Goal: Transaction & Acquisition: Purchase product/service

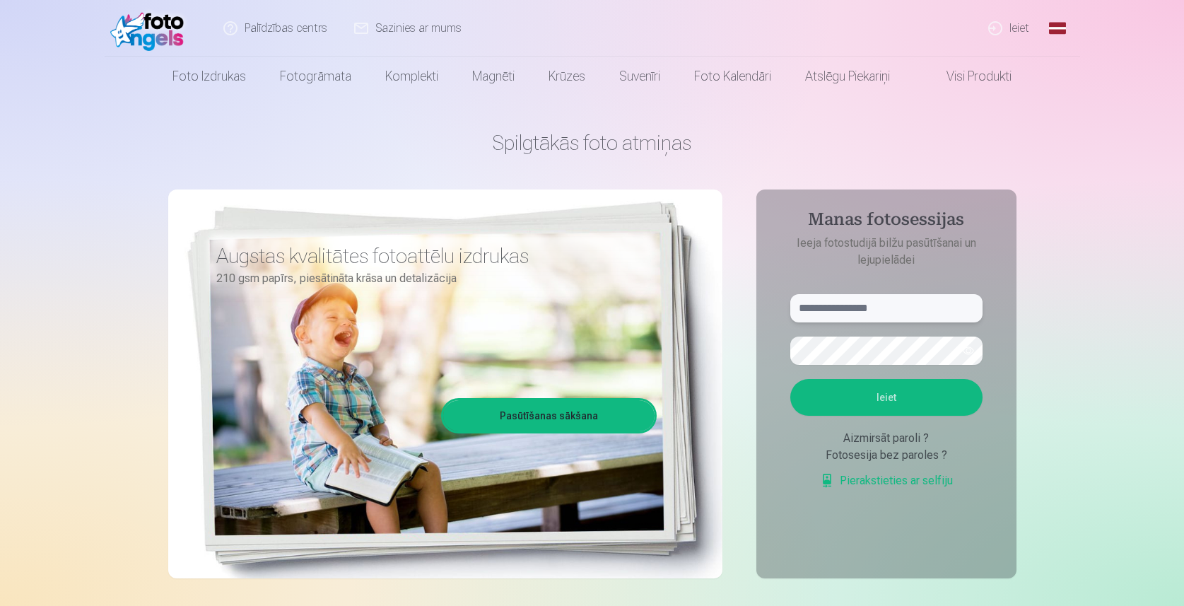
type input "*"
type input "**********"
click at [897, 403] on button "Ieiet" at bounding box center [887, 397] width 192 height 37
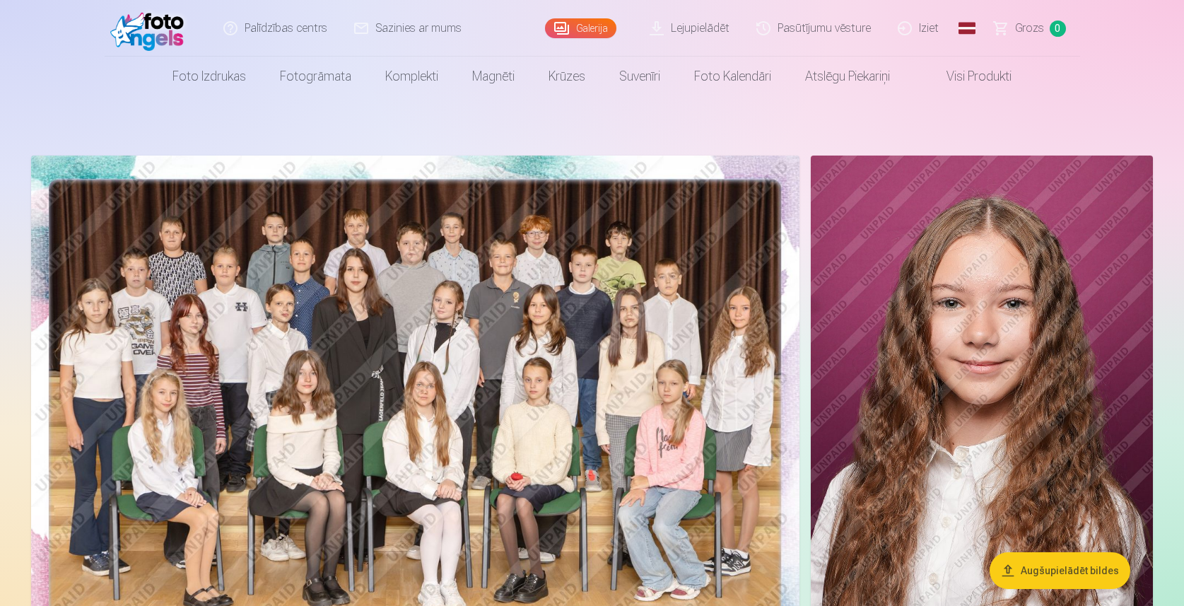
click at [1059, 576] on button "Augšupielādēt bildes" at bounding box center [1060, 570] width 141 height 37
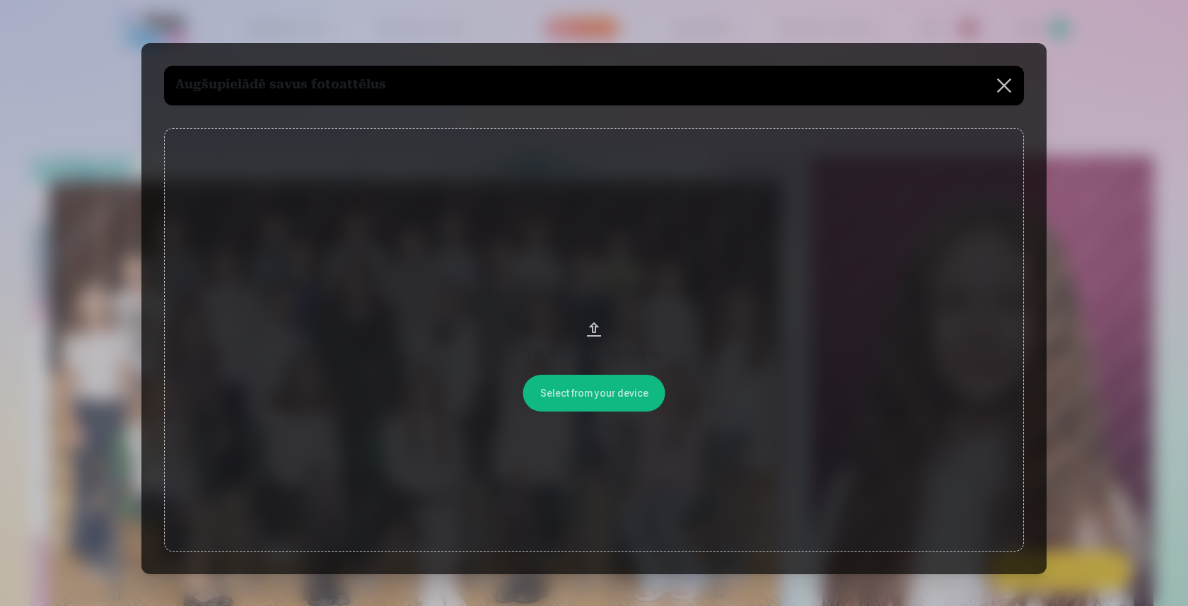
click at [598, 353] on div "Velciet un nometiet failu vai" at bounding box center [594, 353] width 832 height 17
click at [1009, 80] on button at bounding box center [1004, 86] width 40 height 40
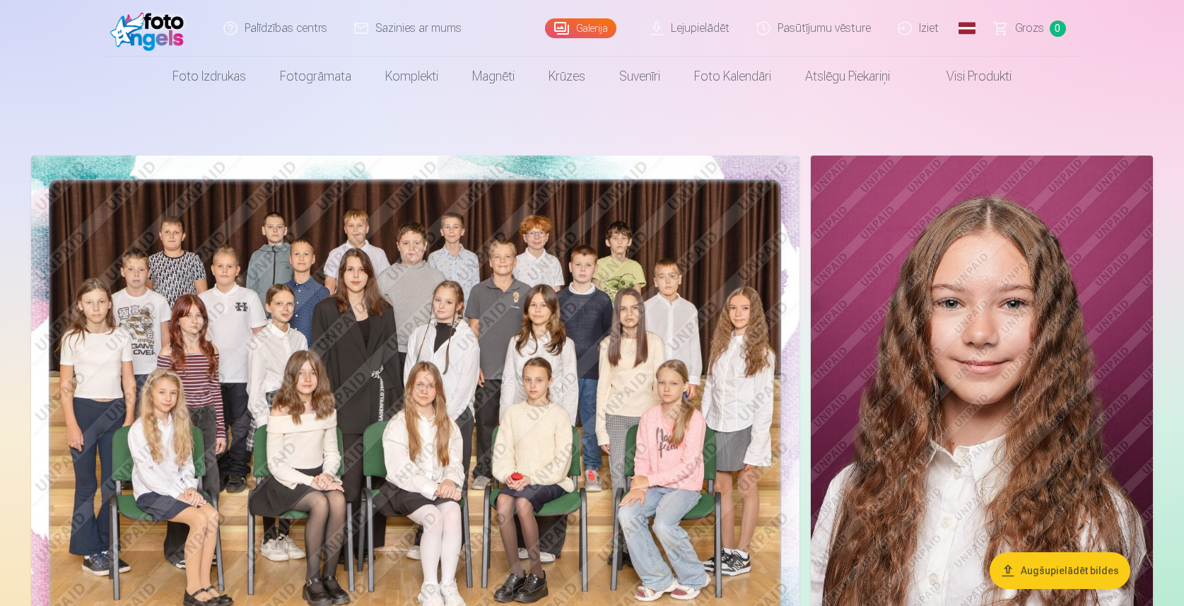
click at [694, 29] on link "Lejupielādēt" at bounding box center [690, 28] width 107 height 57
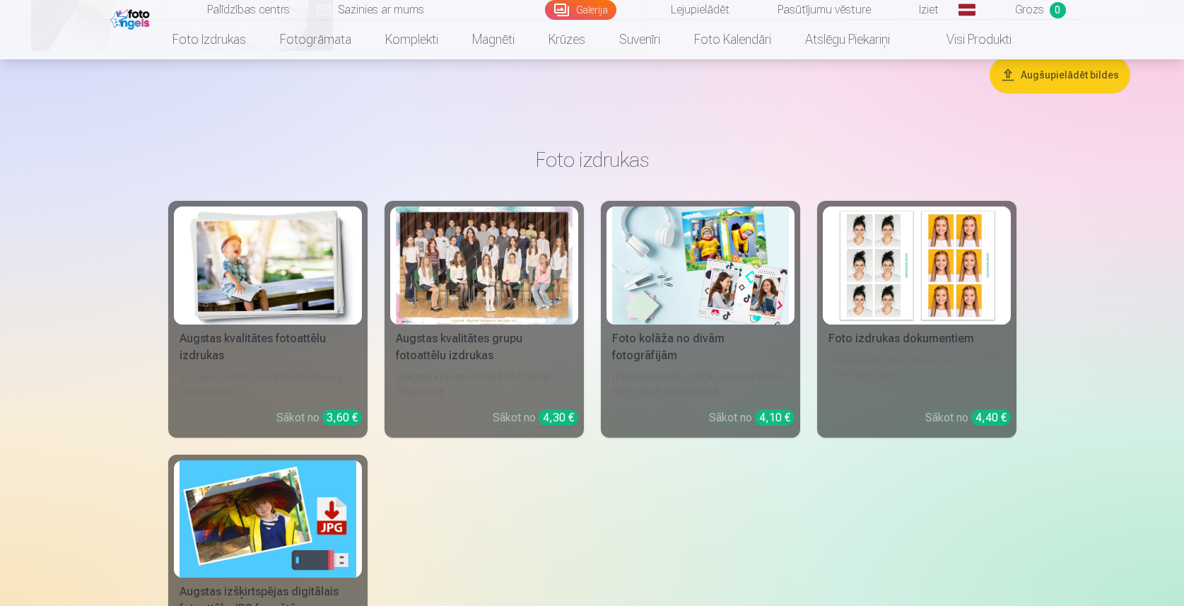
scroll to position [7375, 0]
click at [272, 309] on img at bounding box center [268, 266] width 177 height 118
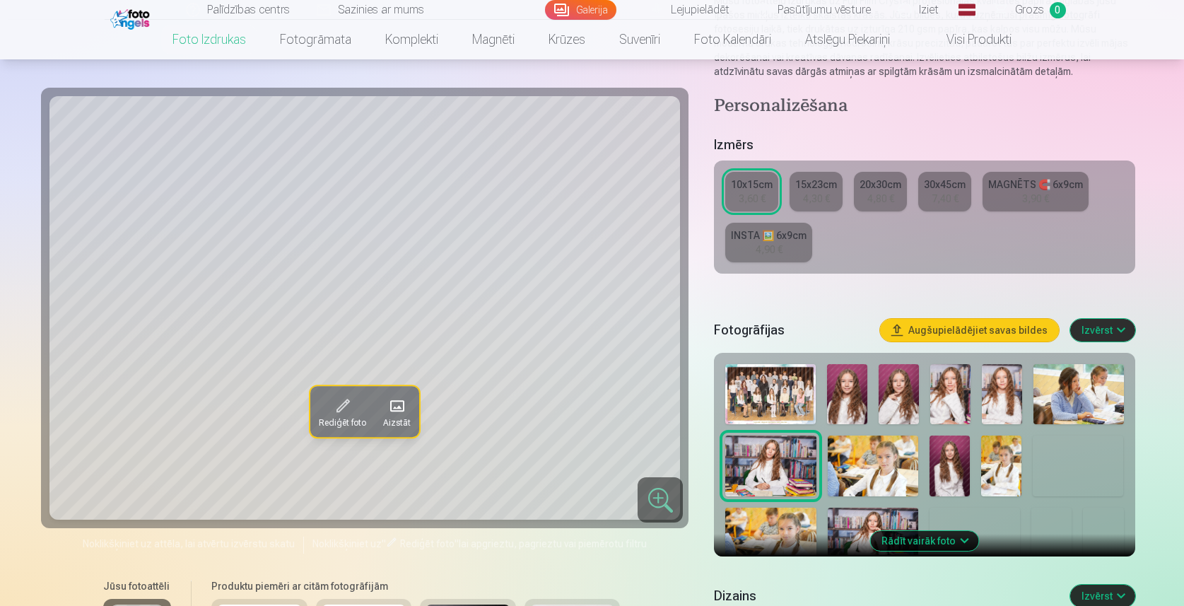
scroll to position [186, 0]
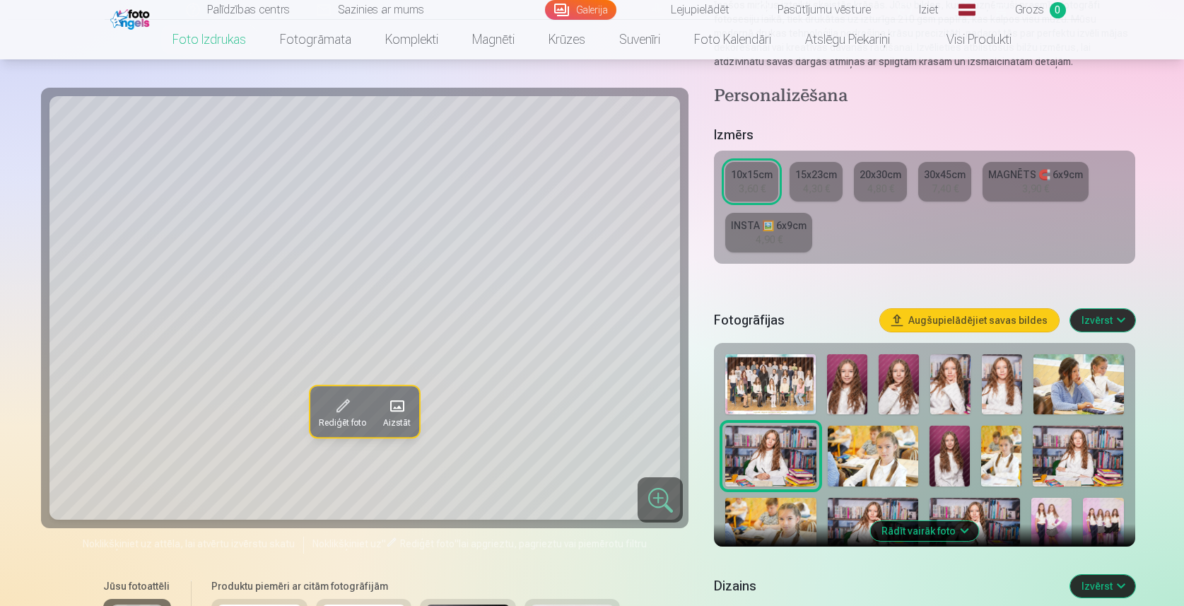
click at [791, 449] on img at bounding box center [771, 456] width 91 height 61
click at [953, 381] on img at bounding box center [951, 384] width 40 height 60
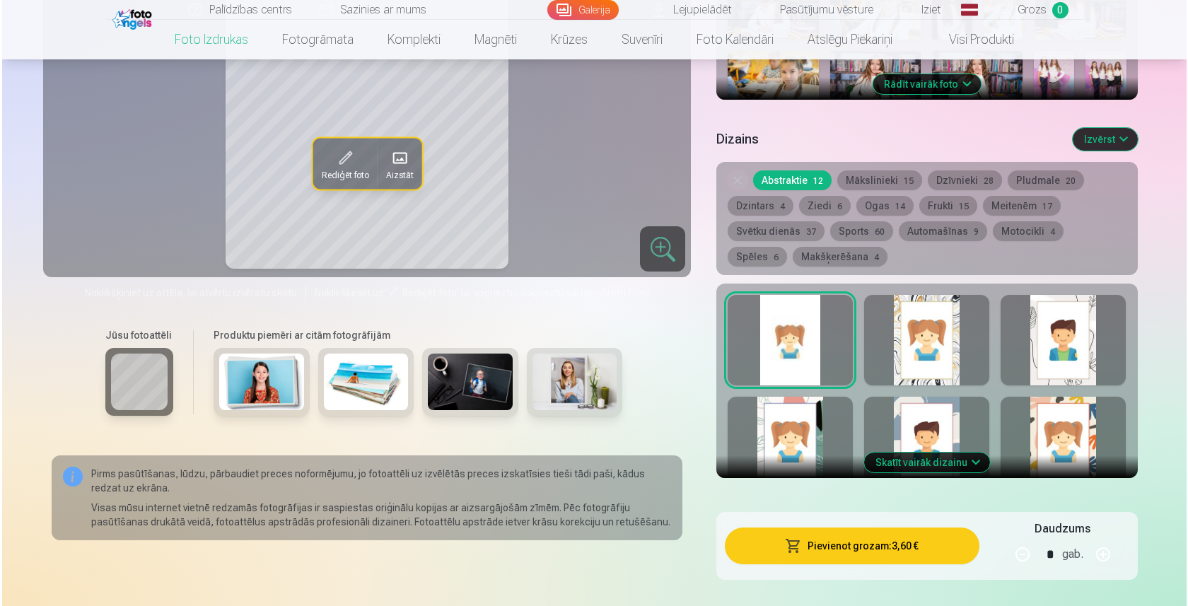
scroll to position [621, 0]
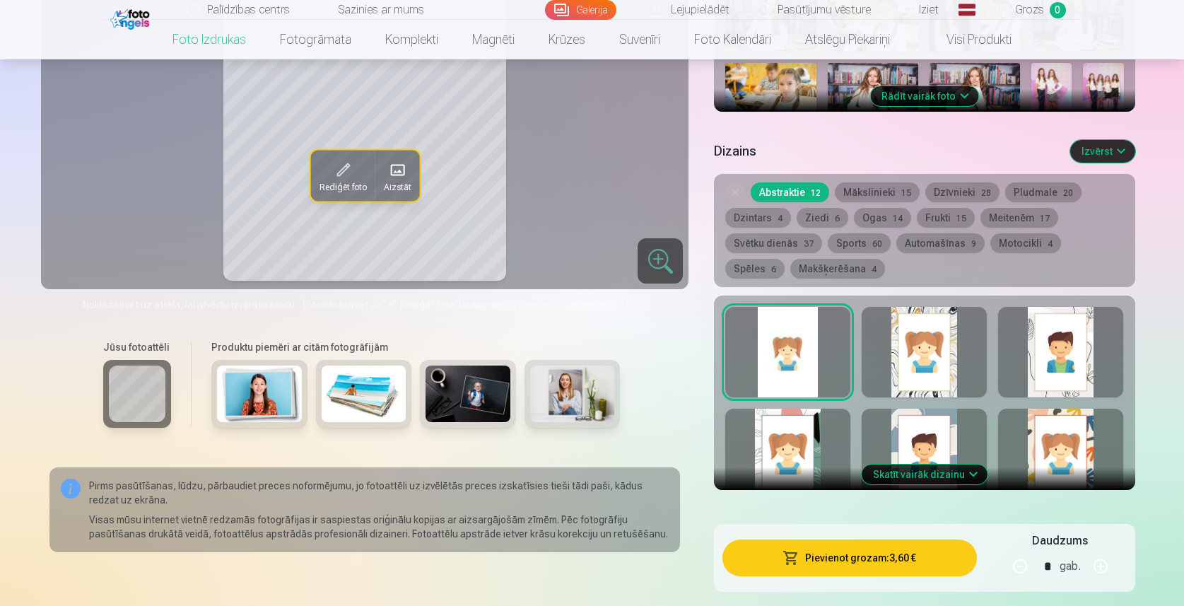
click at [825, 559] on button "Pievienot grozam : 3,60 €" at bounding box center [850, 558] width 254 height 37
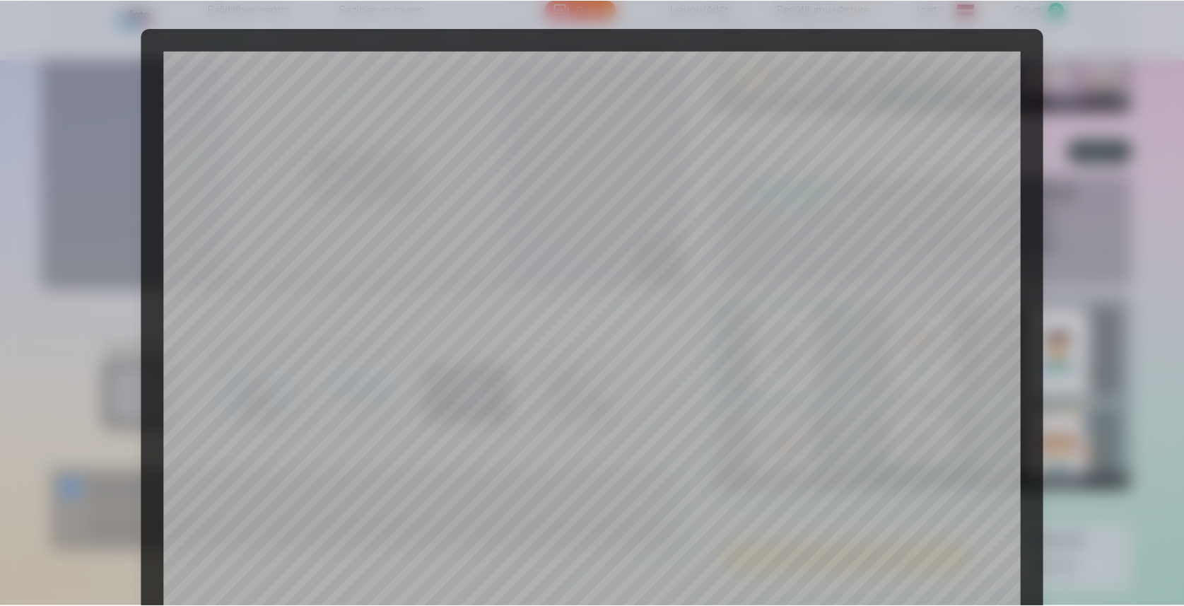
scroll to position [412, 0]
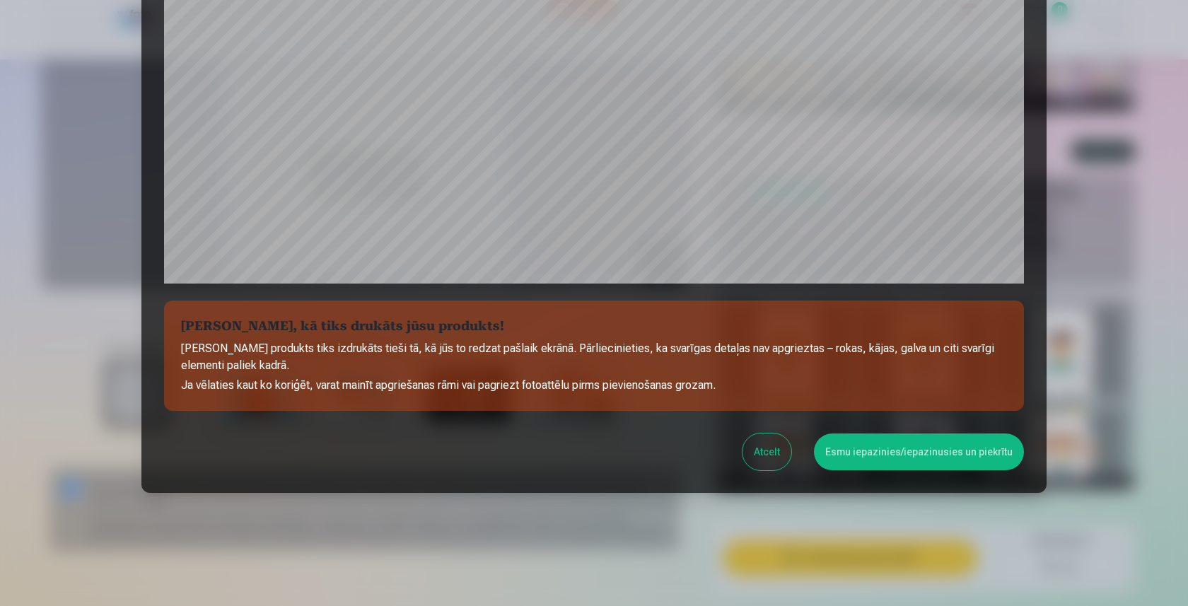
click at [866, 460] on button "Esmu iepazinies/iepazinusies un piekrītu" at bounding box center [919, 451] width 210 height 37
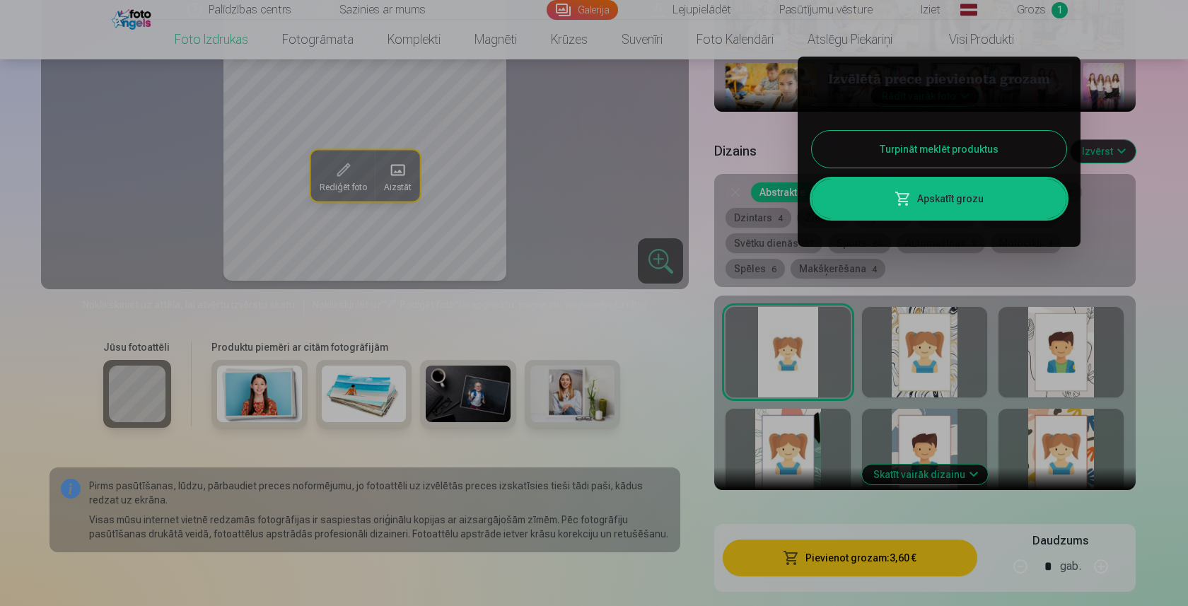
click at [882, 155] on button "Turpināt meklēt produktus" at bounding box center [939, 149] width 255 height 37
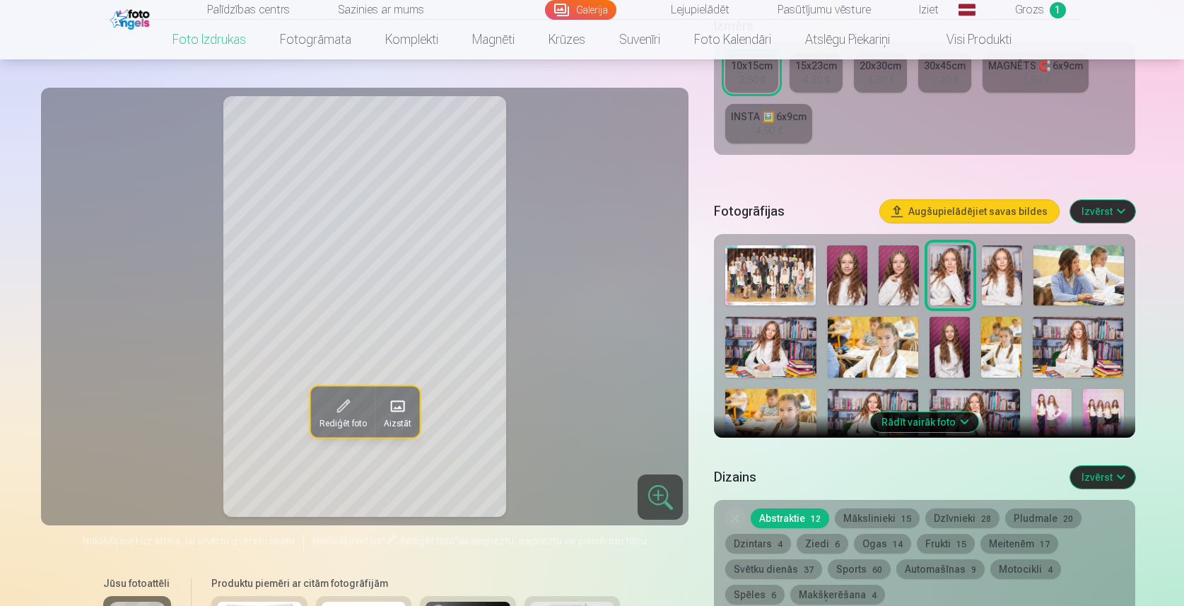
scroll to position [282, 0]
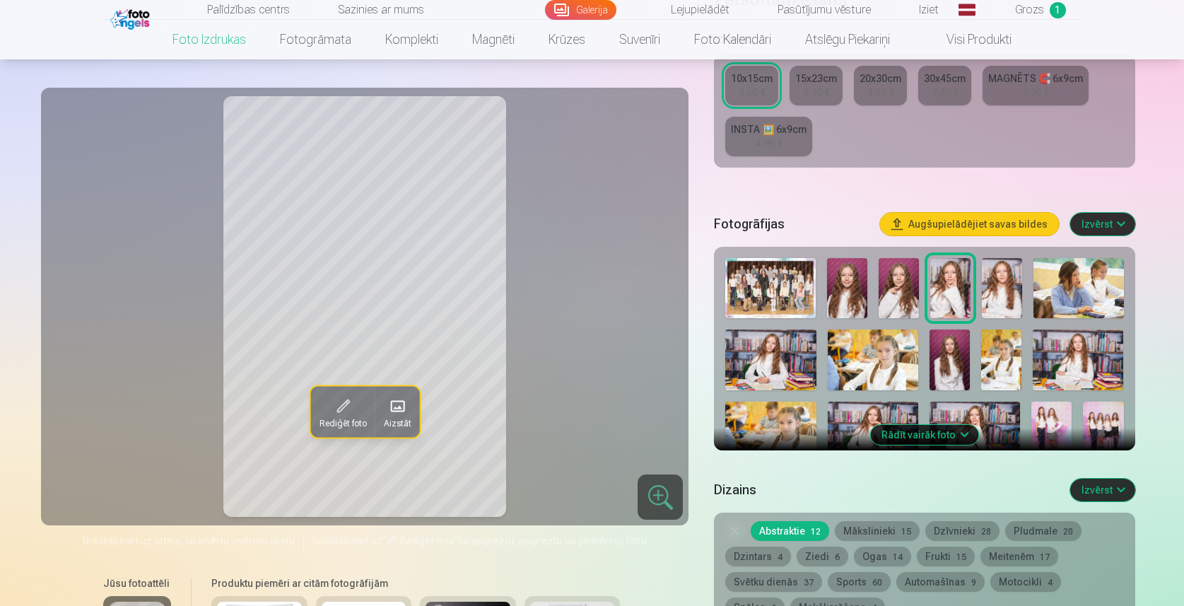
click at [783, 356] on img at bounding box center [771, 360] width 91 height 61
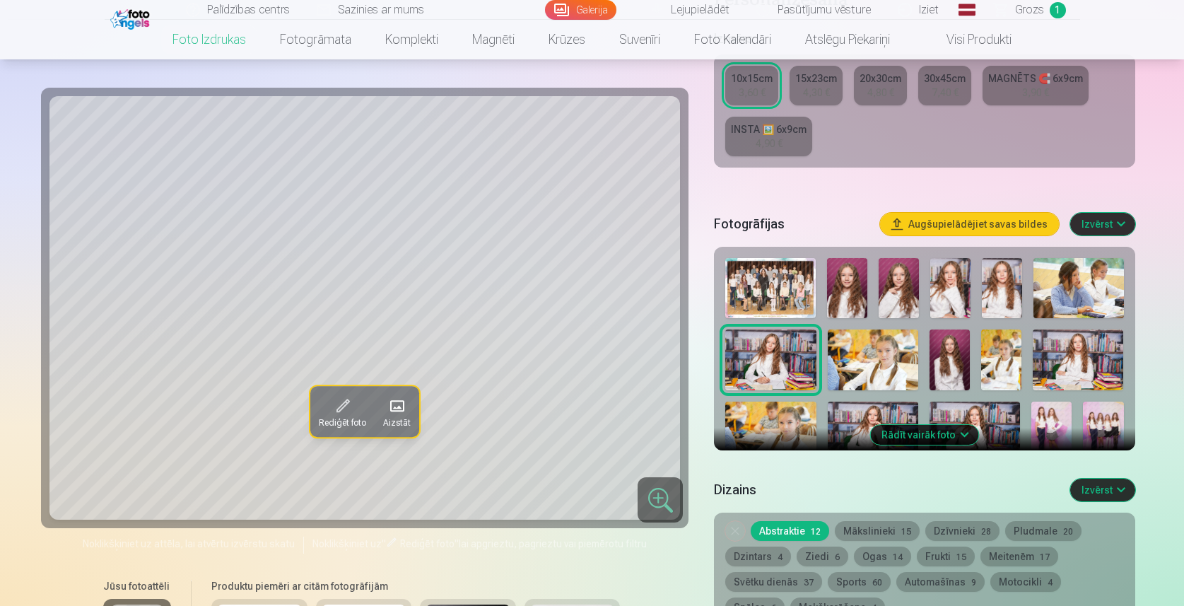
click at [928, 434] on button "Rādīt vairāk foto" at bounding box center [925, 435] width 108 height 20
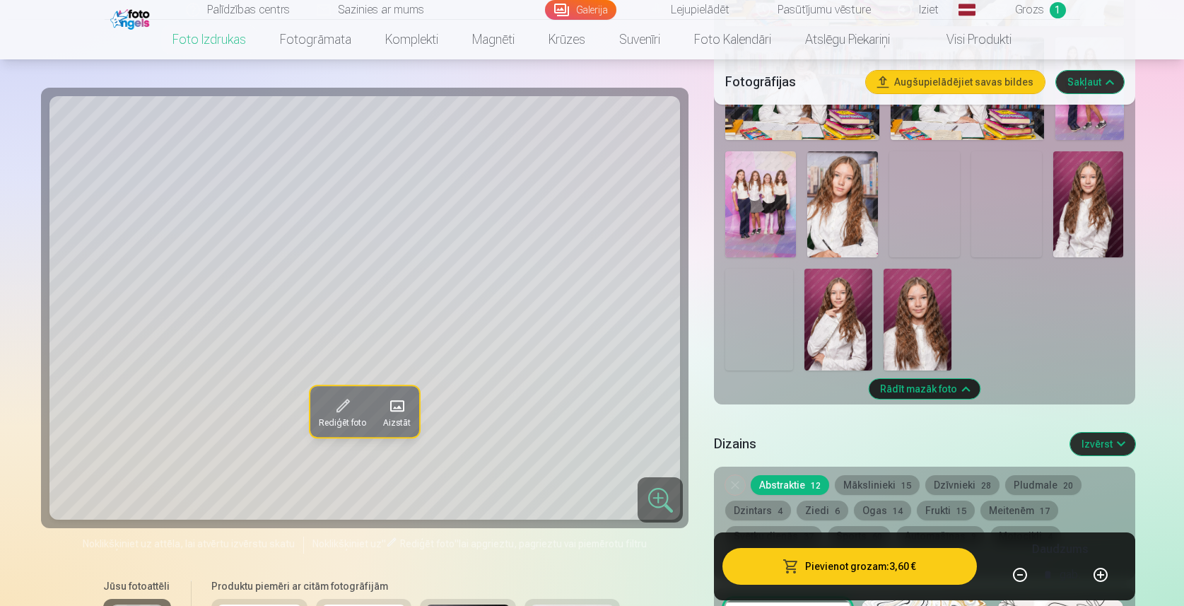
scroll to position [1017, 0]
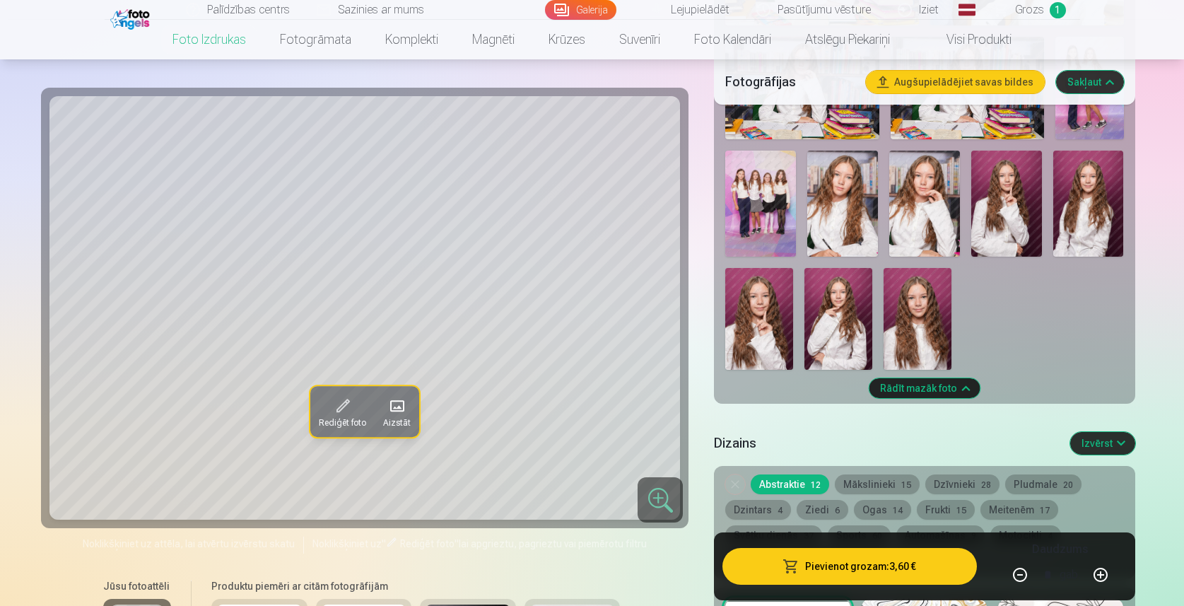
click at [1024, 207] on img at bounding box center [1007, 204] width 71 height 106
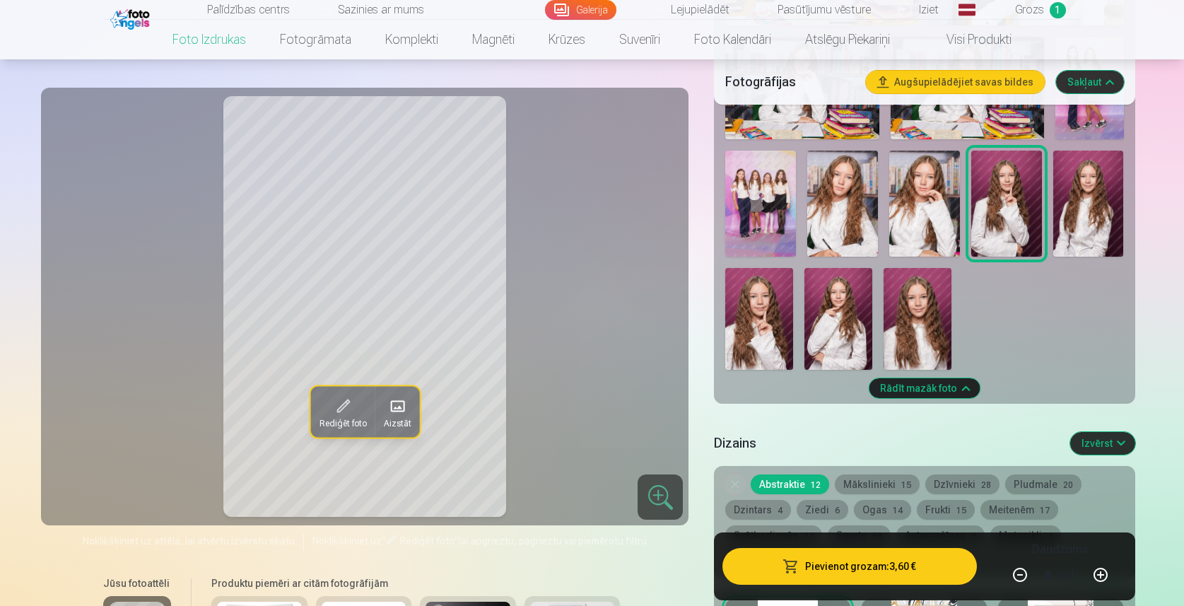
click at [1062, 218] on img at bounding box center [1089, 204] width 71 height 106
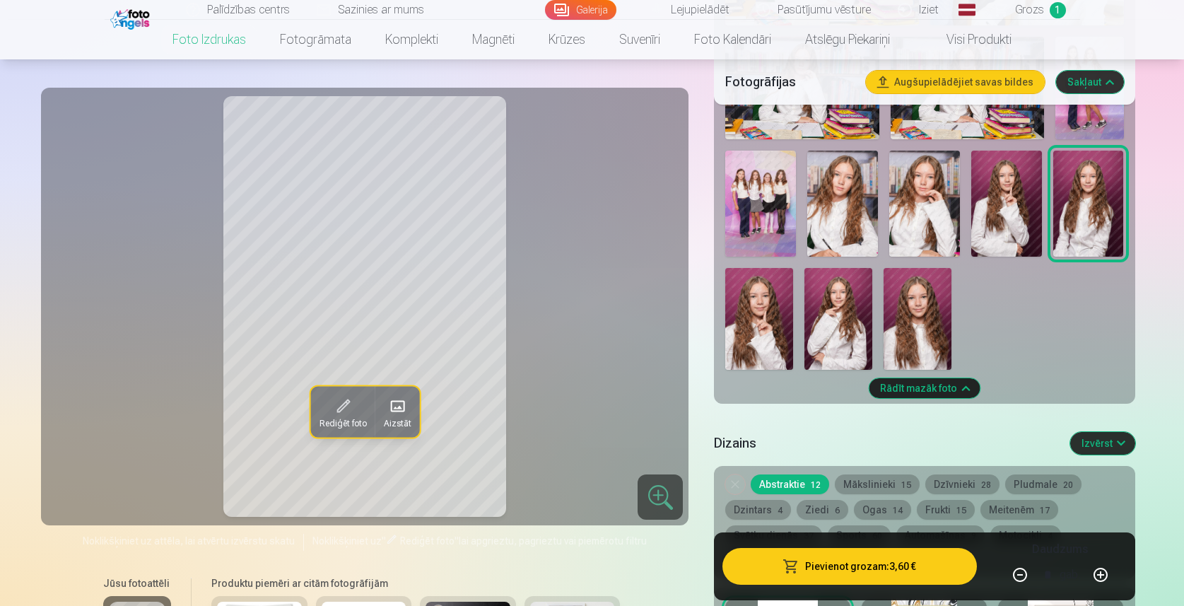
click at [917, 306] on img at bounding box center [918, 319] width 68 height 102
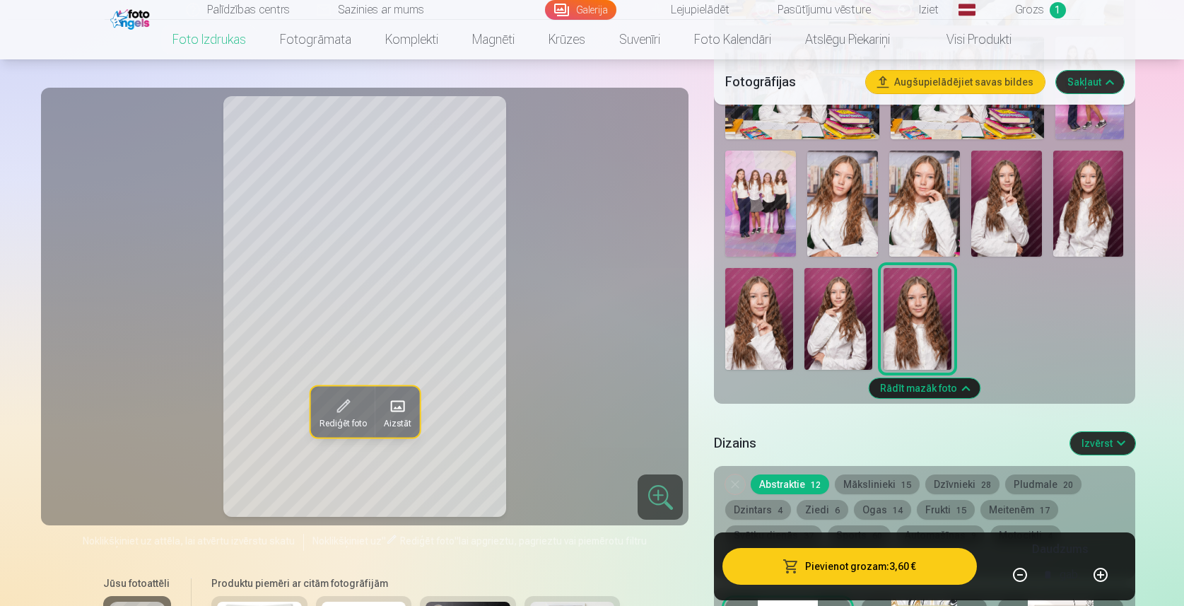
drag, startPoint x: 847, startPoint y: 311, endPoint x: 791, endPoint y: 308, distance: 56.7
click at [847, 311] on img at bounding box center [839, 319] width 68 height 102
click at [773, 303] on img at bounding box center [760, 319] width 68 height 102
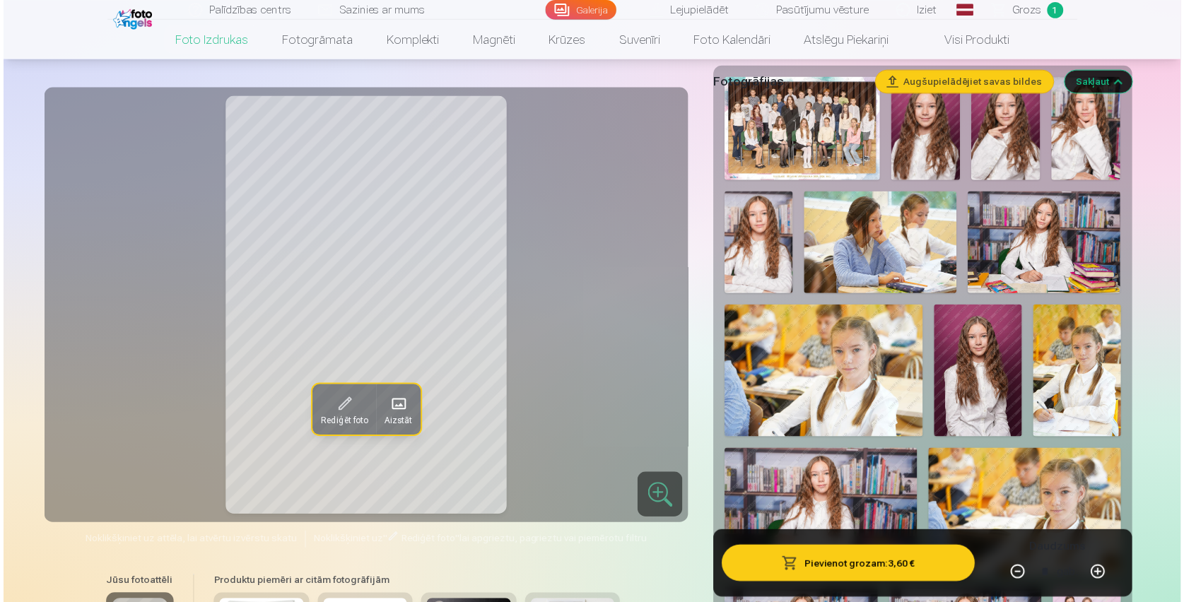
scroll to position [250, 0]
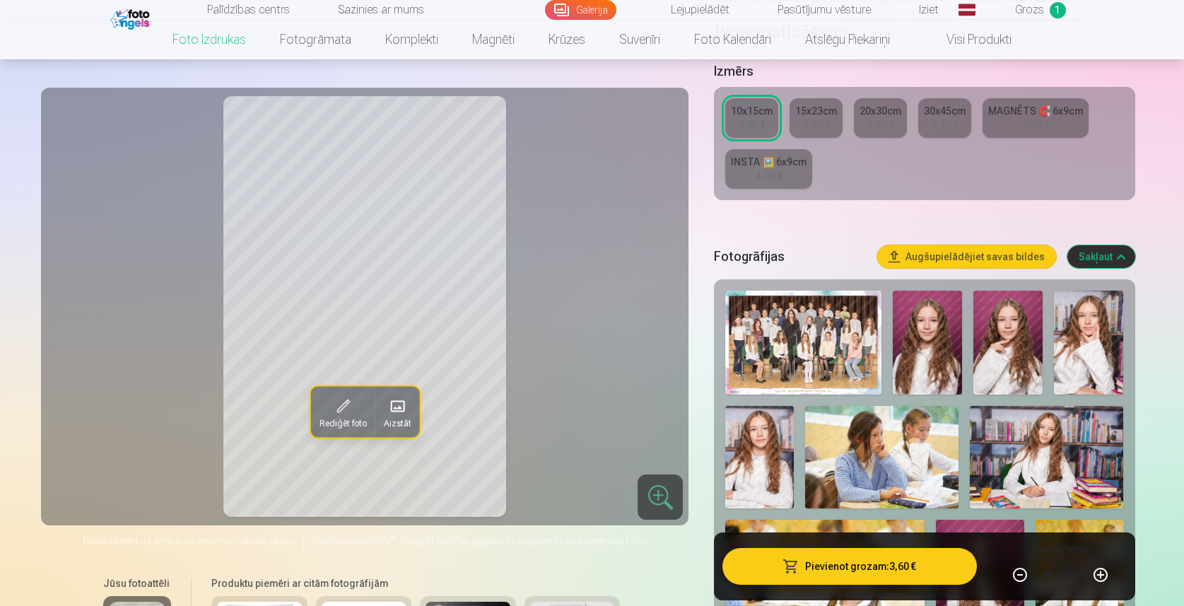
click at [1081, 366] on img at bounding box center [1088, 343] width 69 height 104
click at [856, 355] on img at bounding box center [804, 343] width 156 height 104
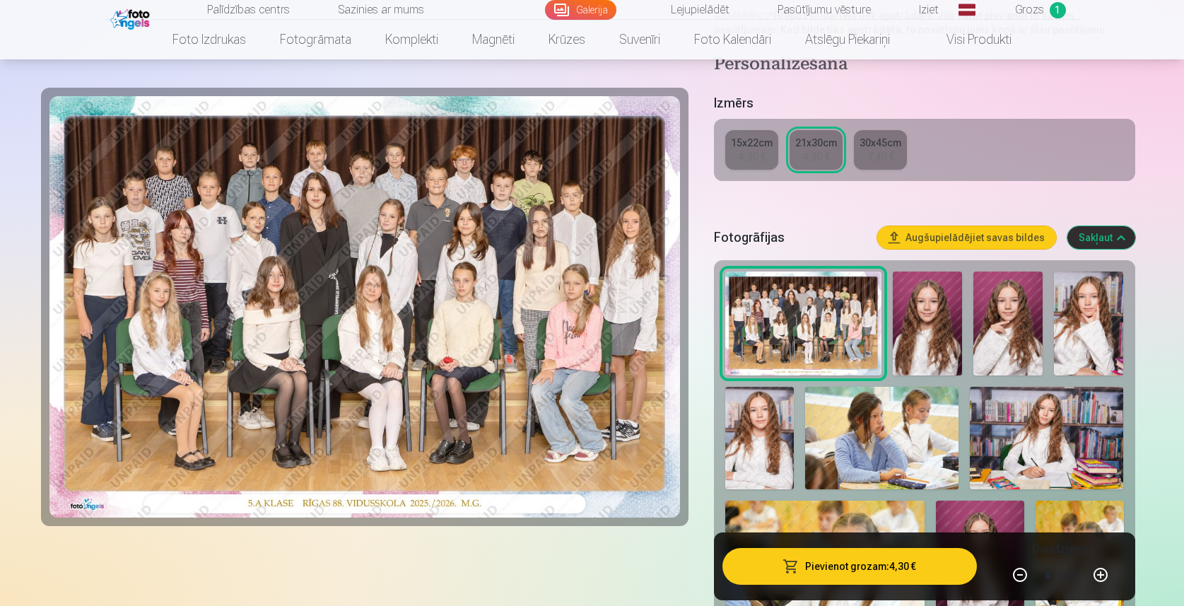
scroll to position [275, 0]
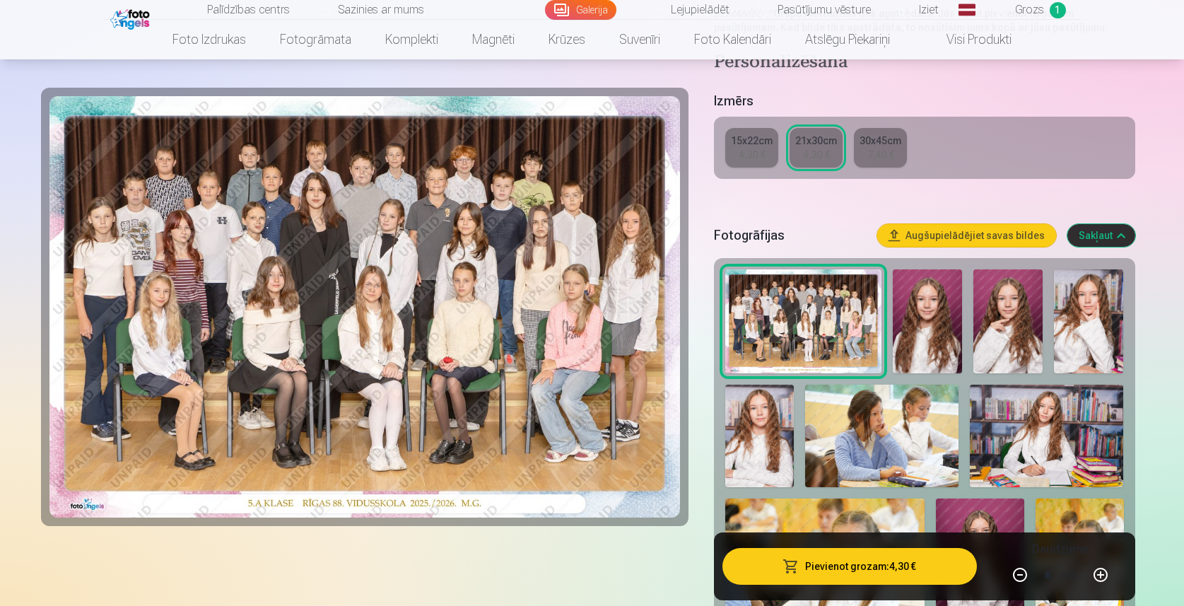
click at [1083, 359] on img at bounding box center [1088, 321] width 69 height 104
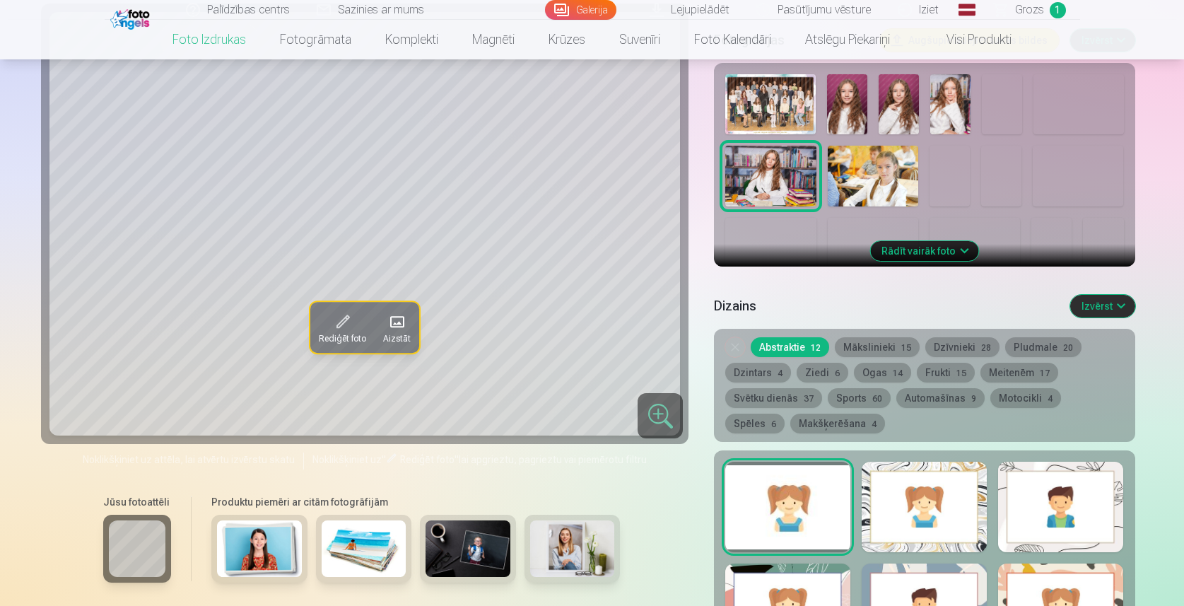
scroll to position [463, 0]
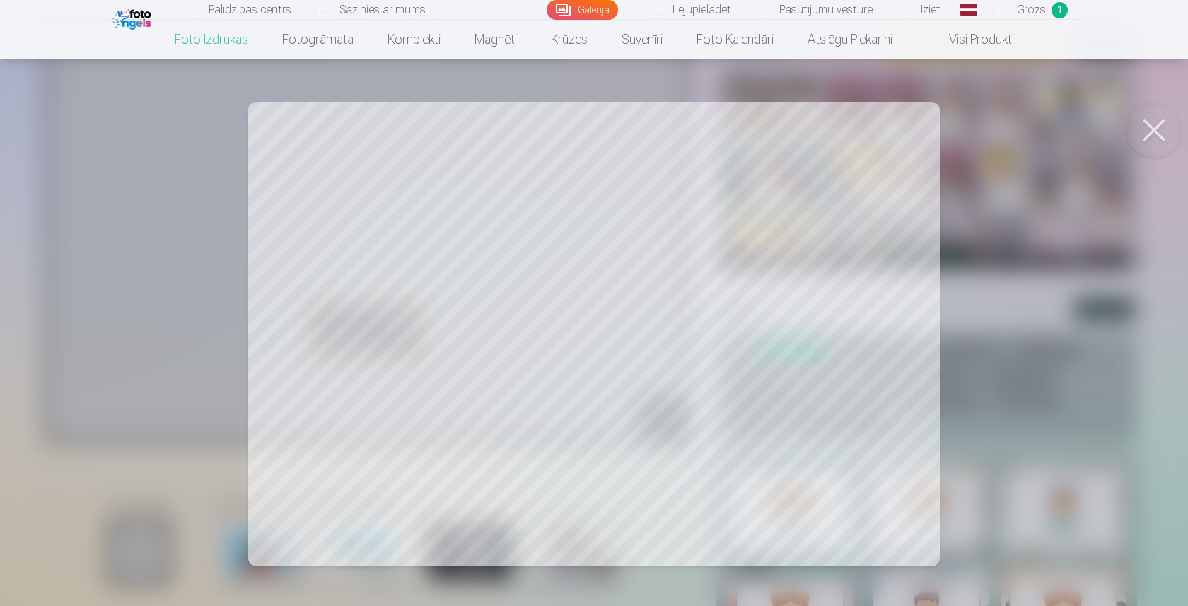
click at [1153, 142] on button at bounding box center [1154, 130] width 57 height 57
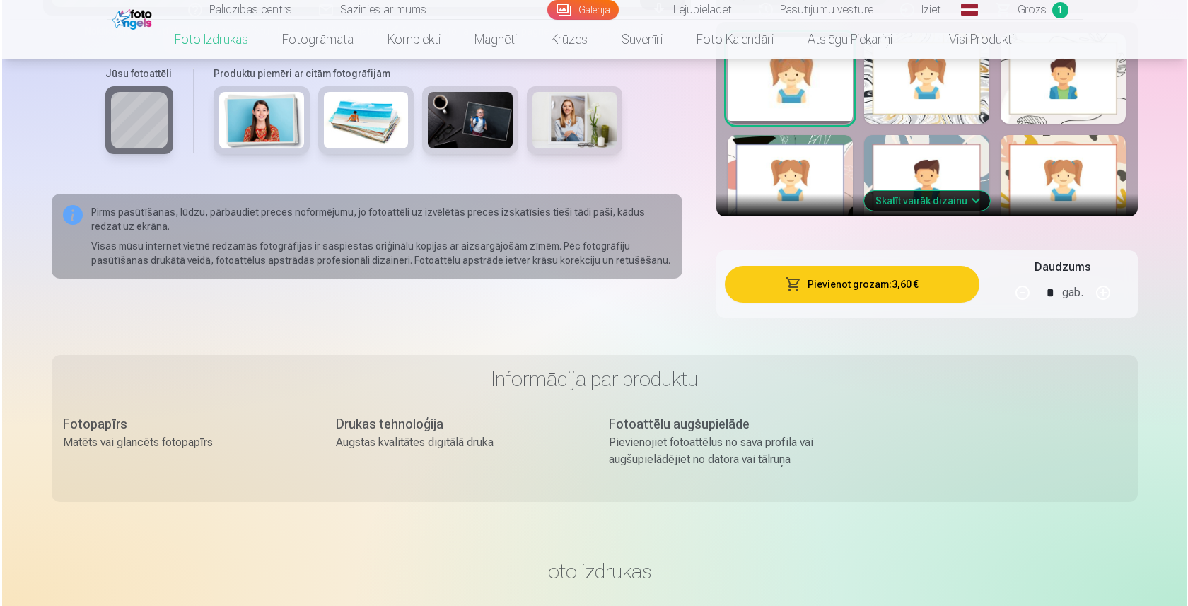
scroll to position [895, 0]
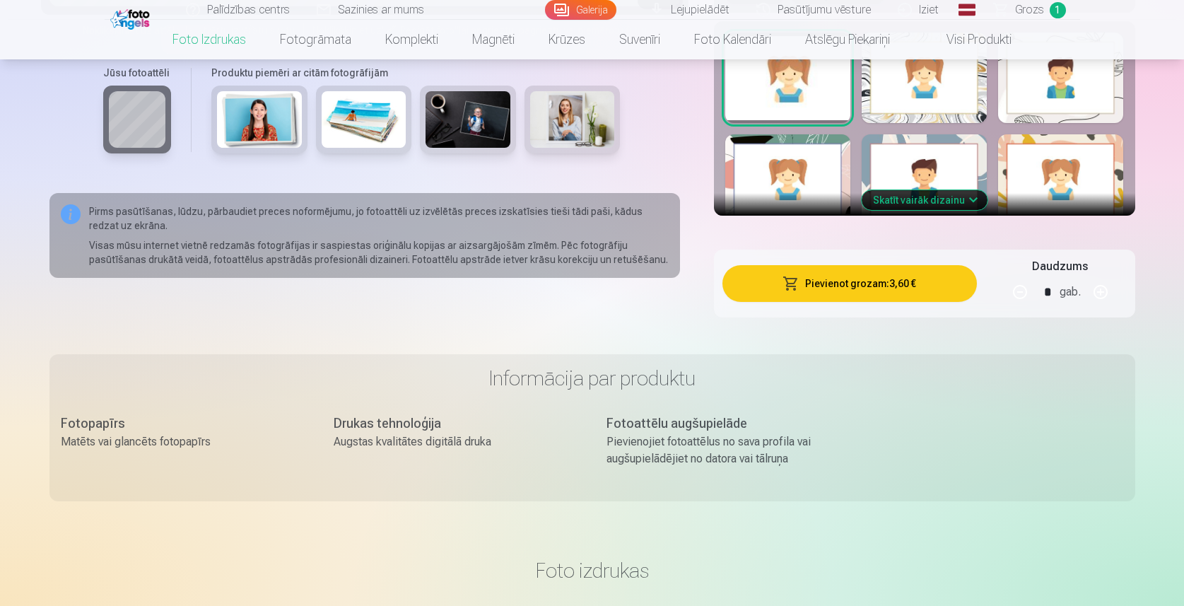
click at [862, 288] on button "Pievienot grozam : 3,60 €" at bounding box center [850, 283] width 254 height 37
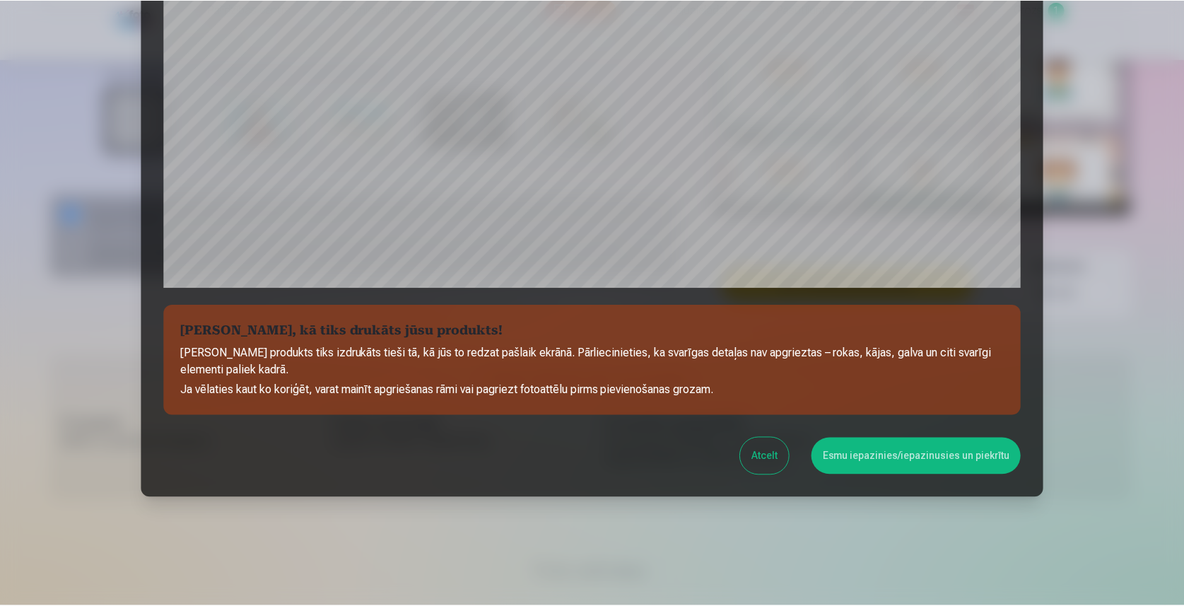
scroll to position [412, 0]
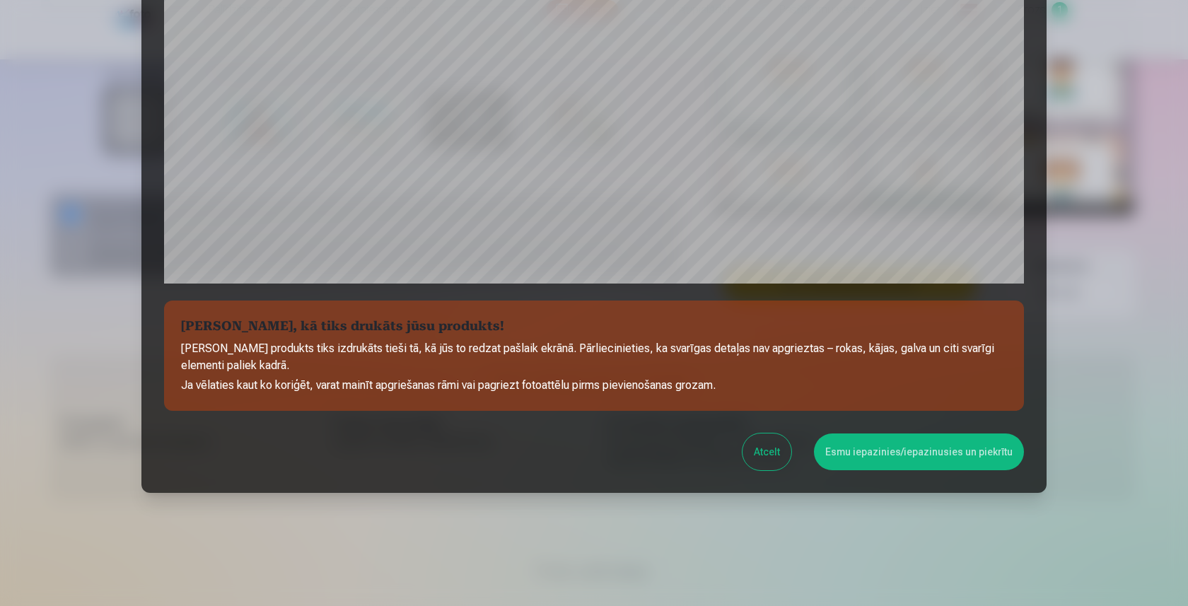
click at [872, 465] on button "Esmu iepazinies/iepazinusies un piekrītu" at bounding box center [919, 451] width 210 height 37
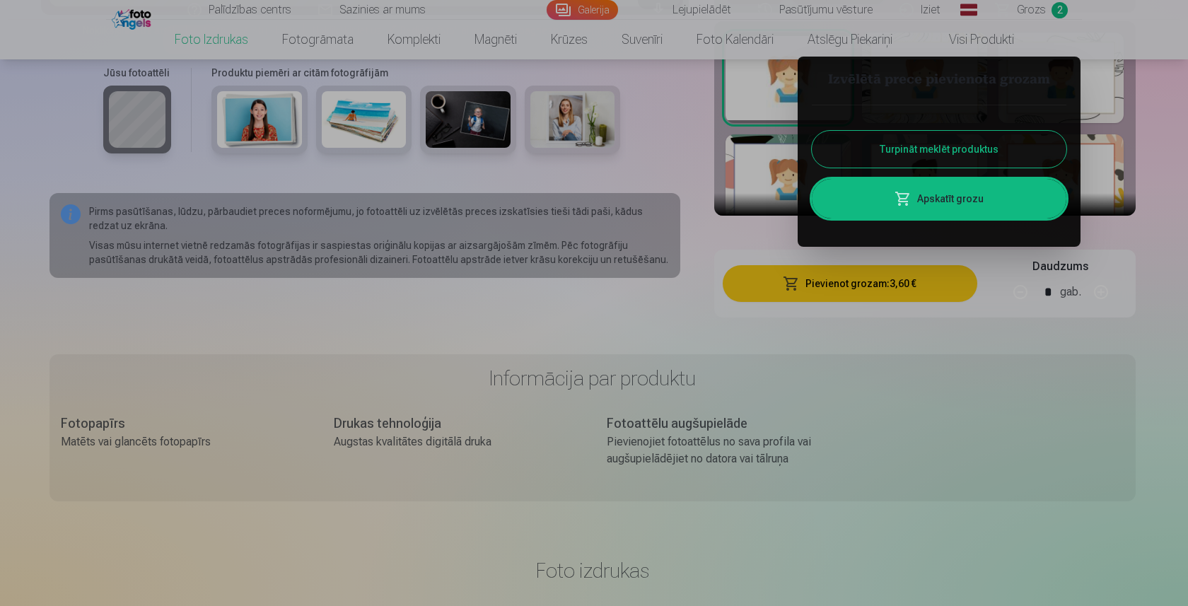
click at [917, 150] on button "Turpināt meklēt produktus" at bounding box center [939, 149] width 255 height 37
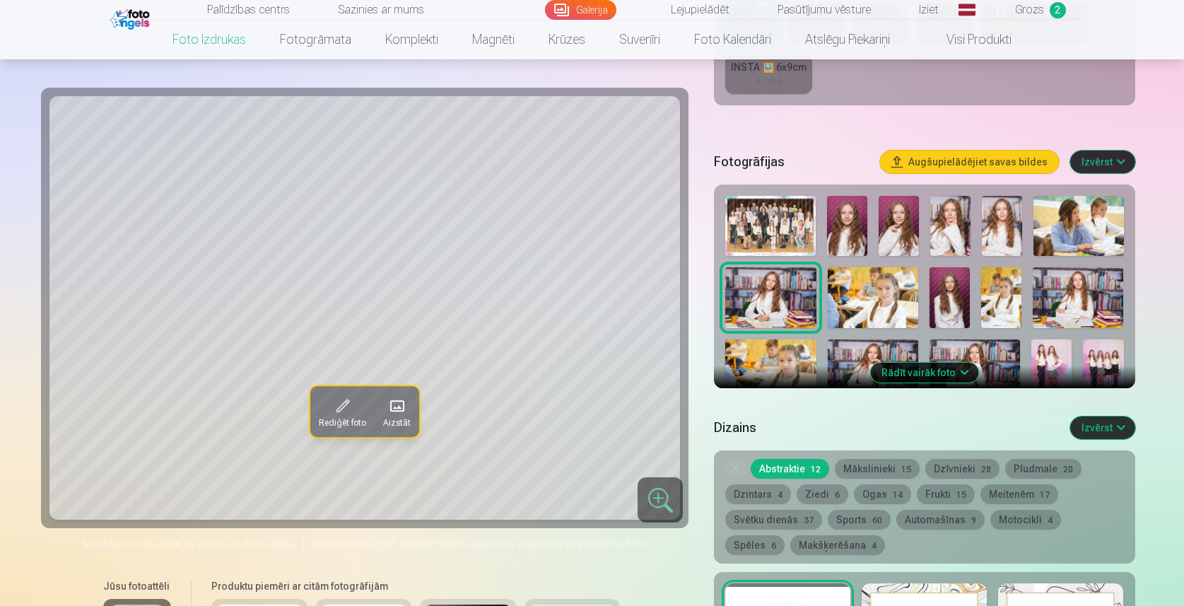
scroll to position [362, 0]
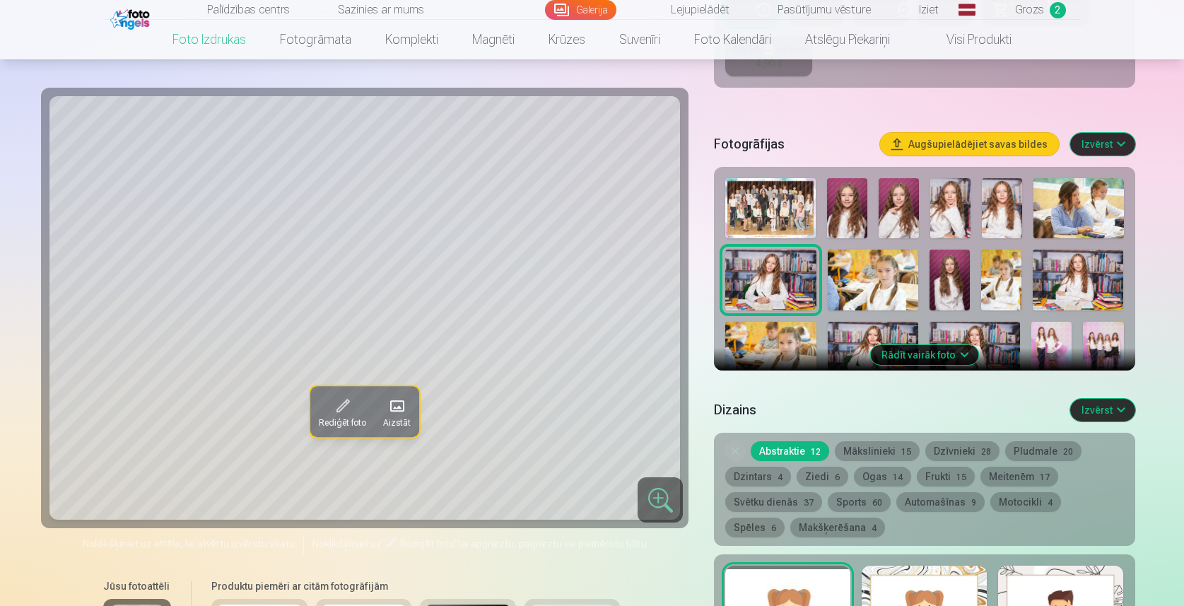
click at [953, 355] on button "Rādīt vairāk foto" at bounding box center [925, 355] width 108 height 20
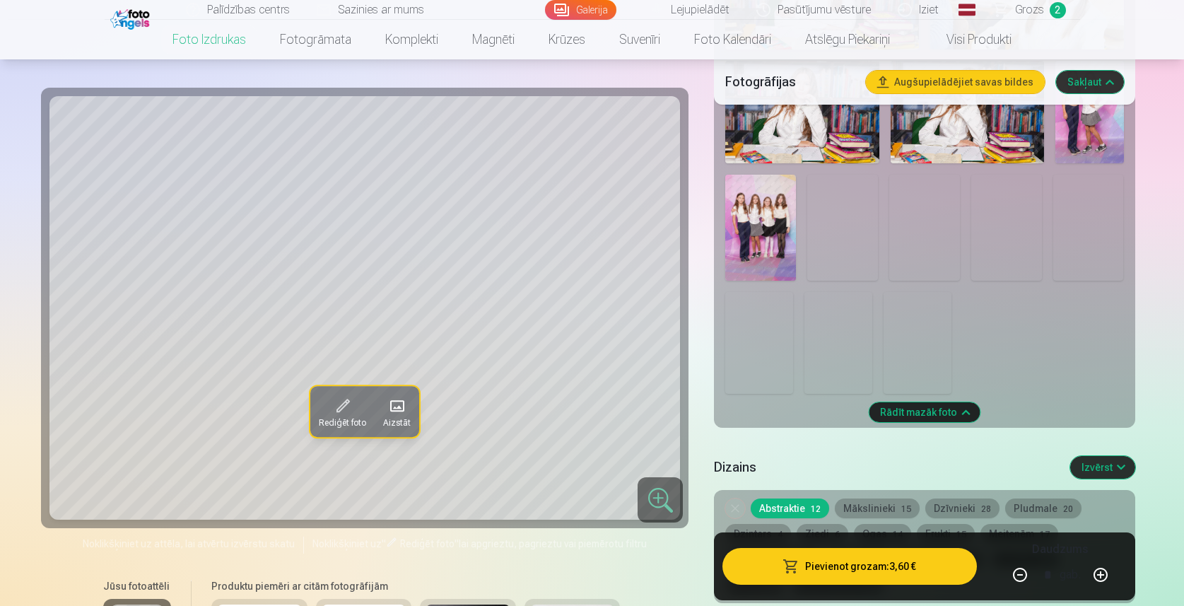
scroll to position [978, 0]
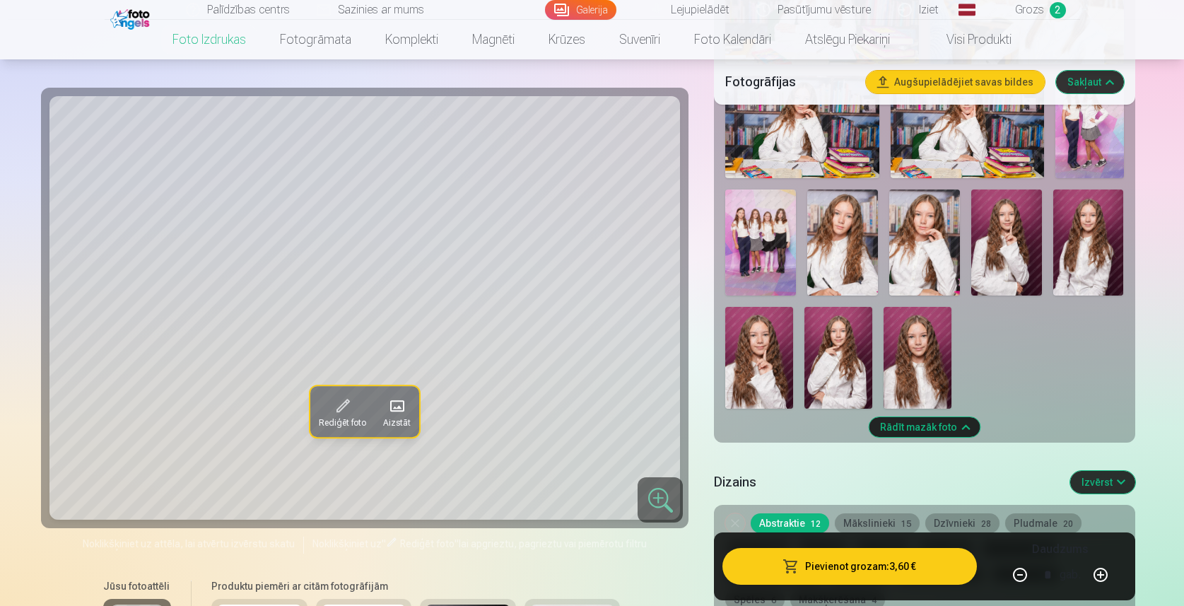
click at [764, 241] on img at bounding box center [761, 243] width 71 height 106
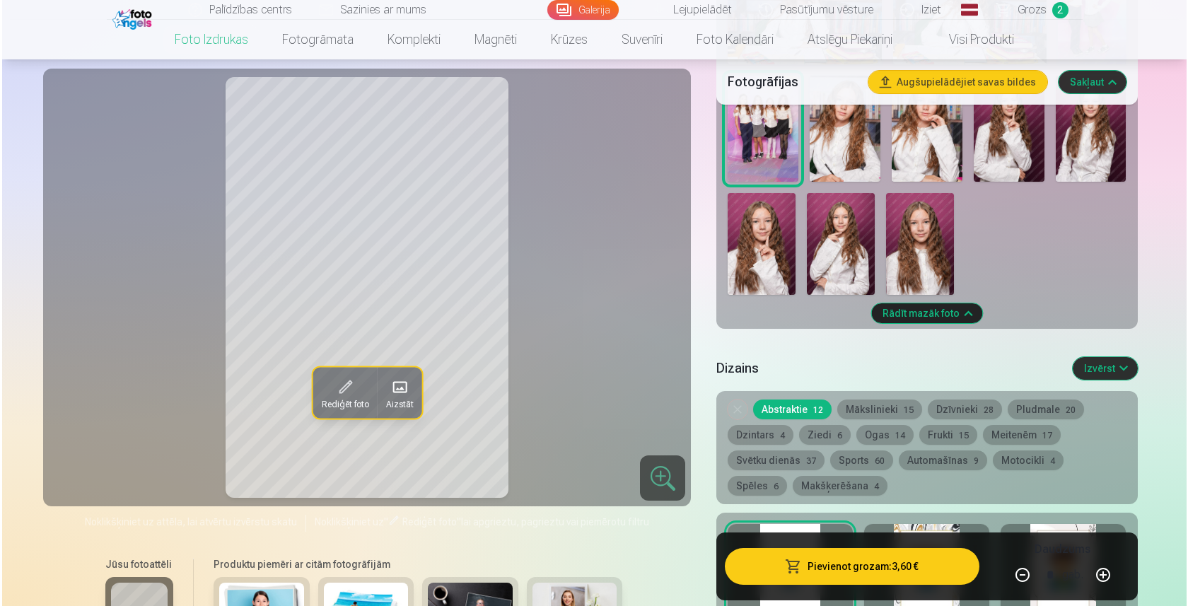
scroll to position [1093, 0]
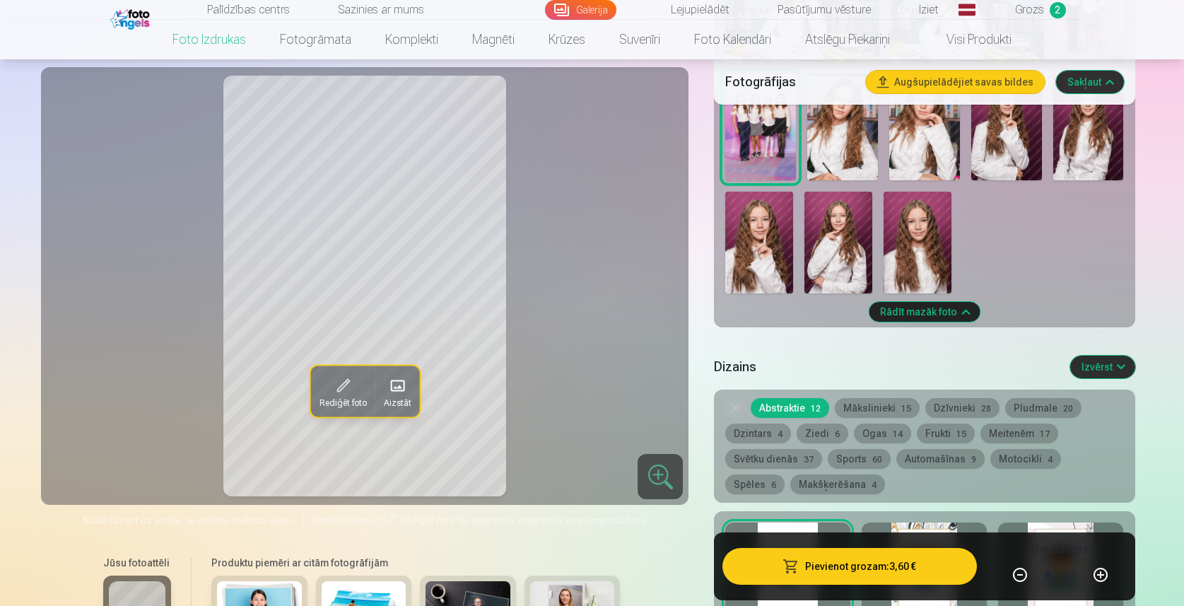
click at [817, 571] on button "Pievienot grozam : 3,60 €" at bounding box center [850, 566] width 254 height 37
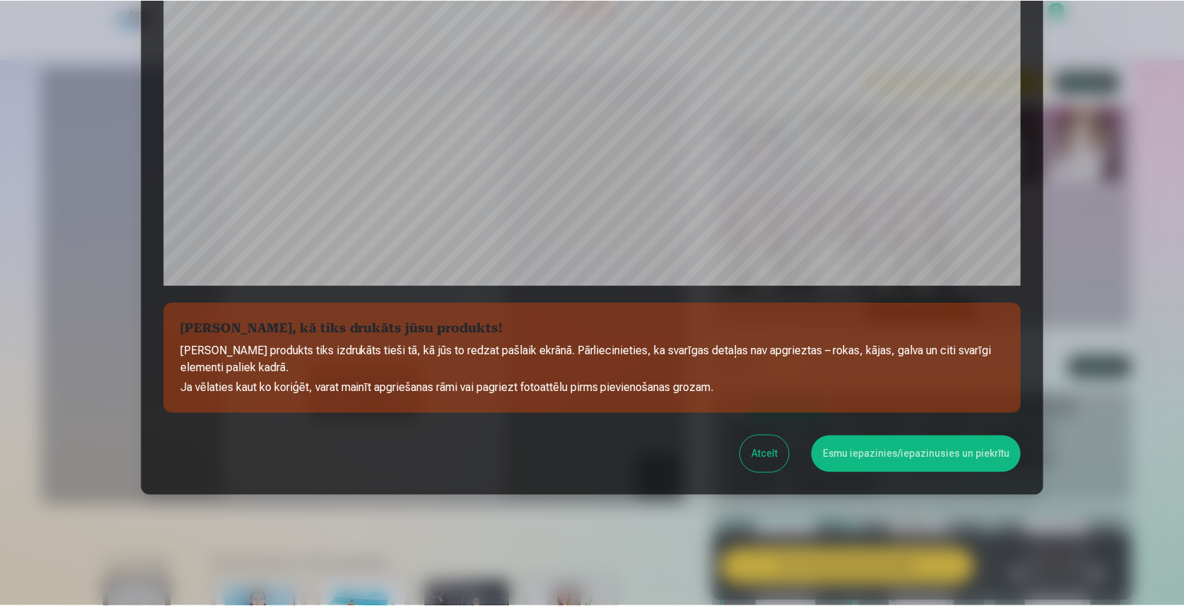
scroll to position [412, 0]
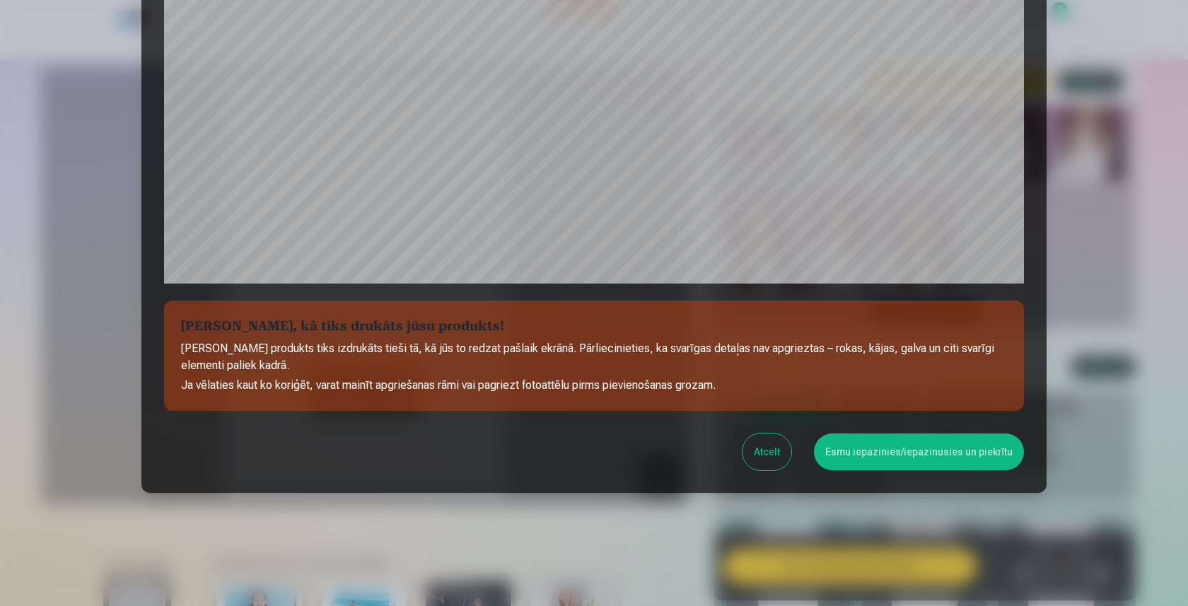
click at [890, 458] on button "Esmu iepazinies/iepazinusies un piekrītu" at bounding box center [919, 451] width 210 height 37
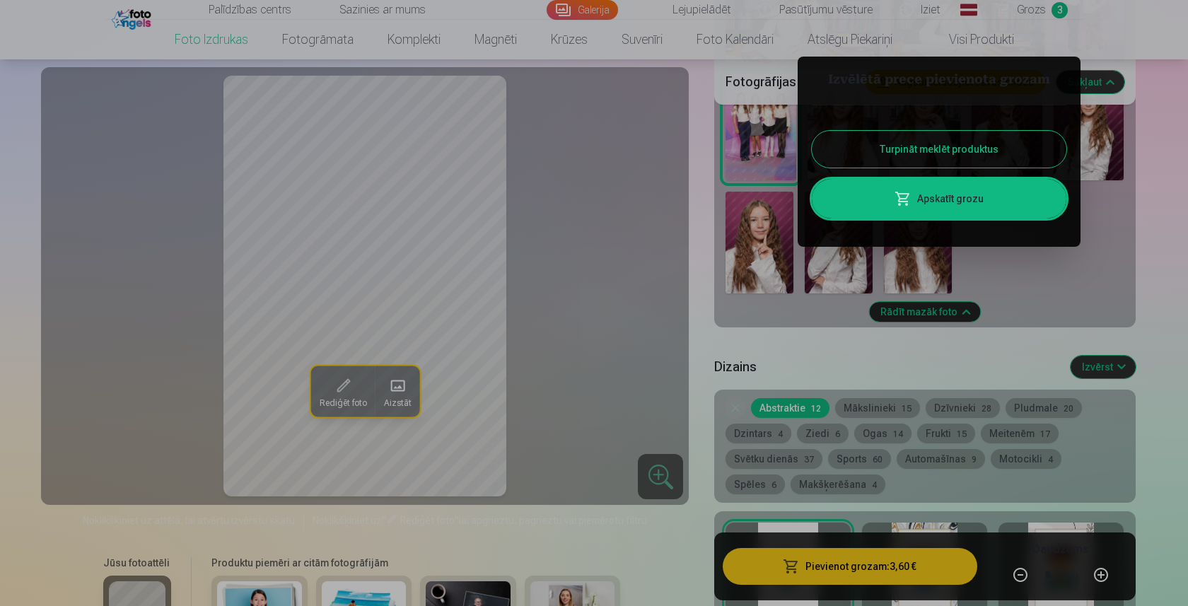
click at [977, 149] on button "Turpināt meklēt produktus" at bounding box center [939, 149] width 255 height 37
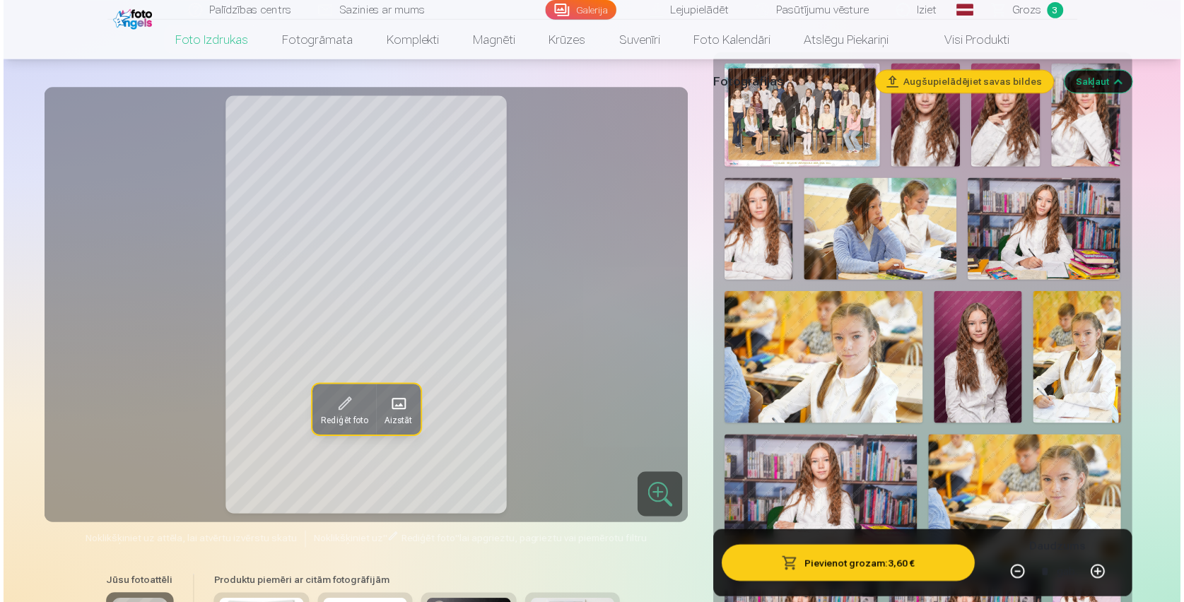
scroll to position [365, 0]
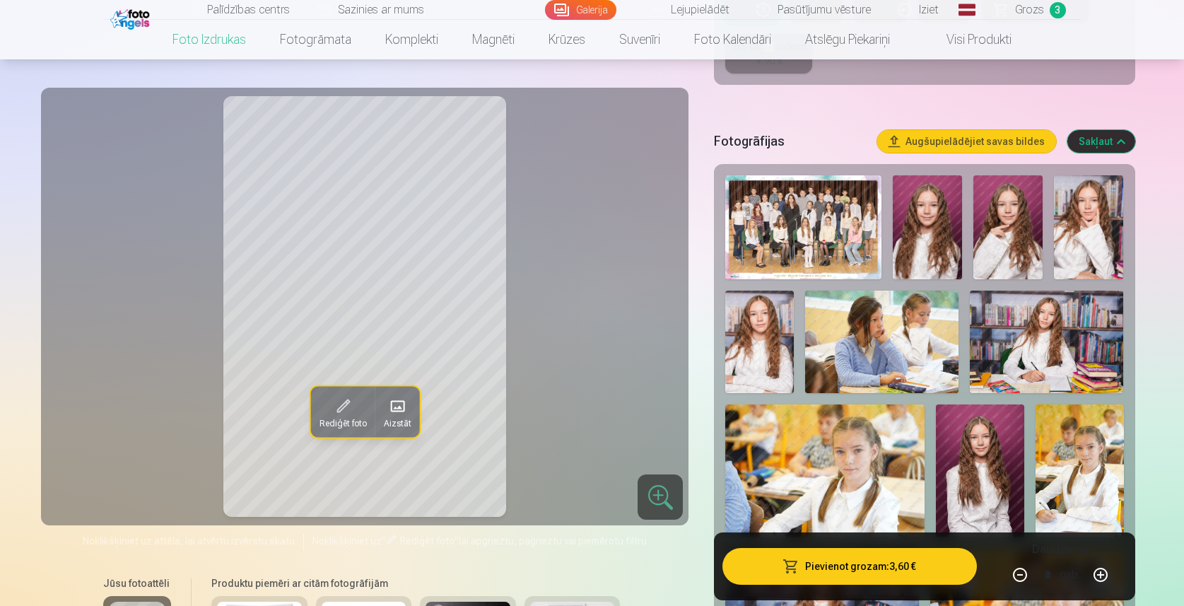
click at [805, 228] on img at bounding box center [804, 227] width 156 height 104
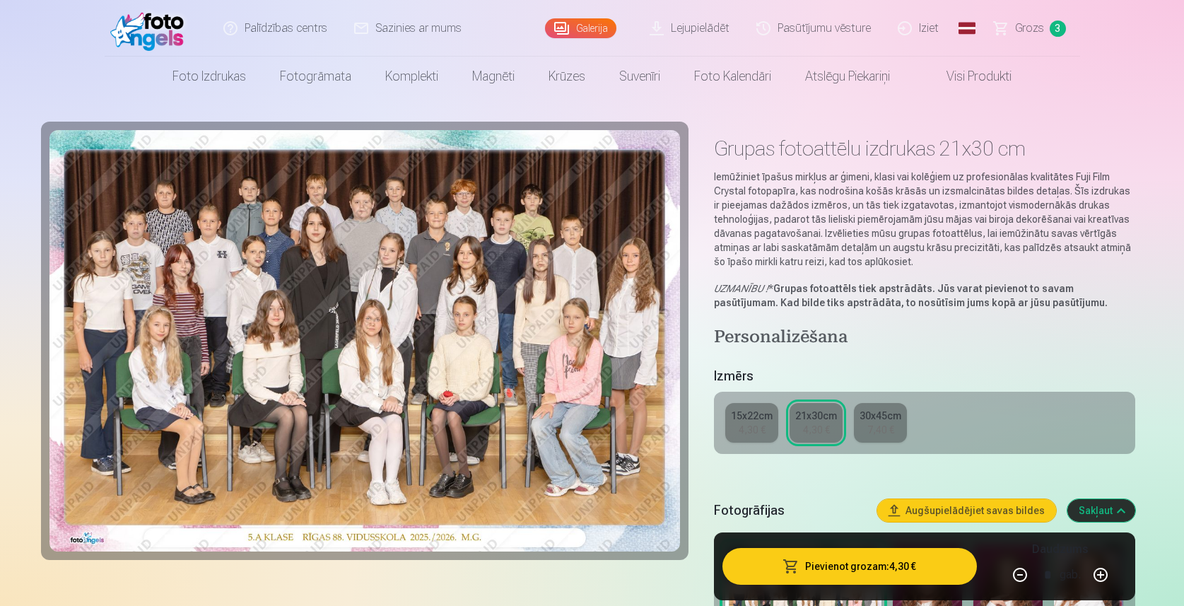
click at [812, 573] on button "Pievienot grozam : 4,30 €" at bounding box center [850, 566] width 254 height 37
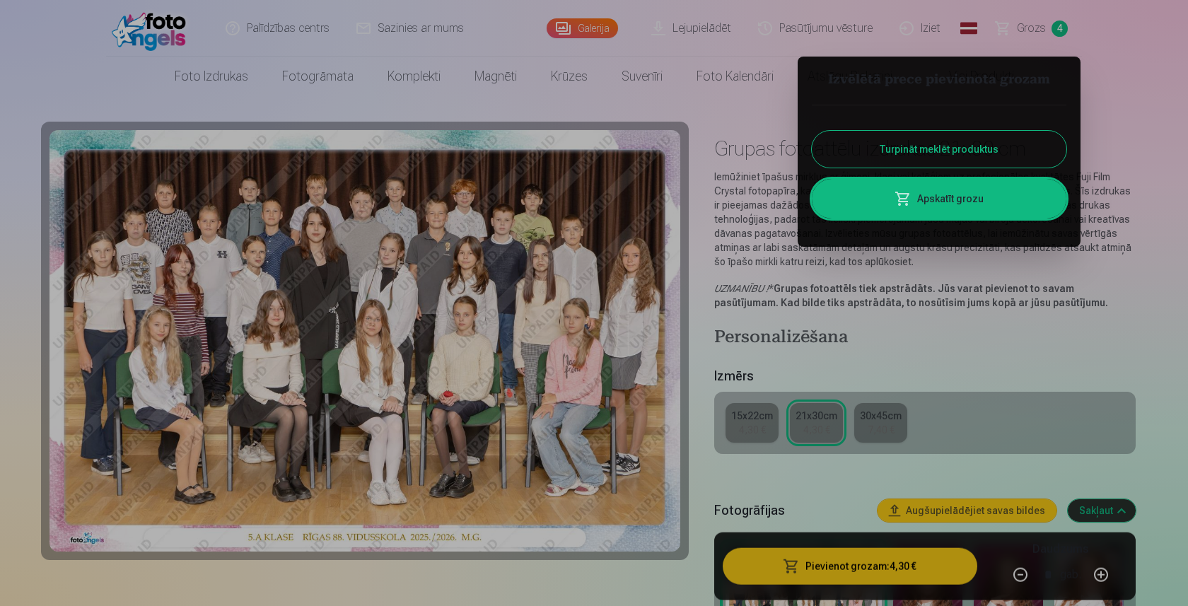
click at [758, 424] on div at bounding box center [594, 303] width 1188 height 606
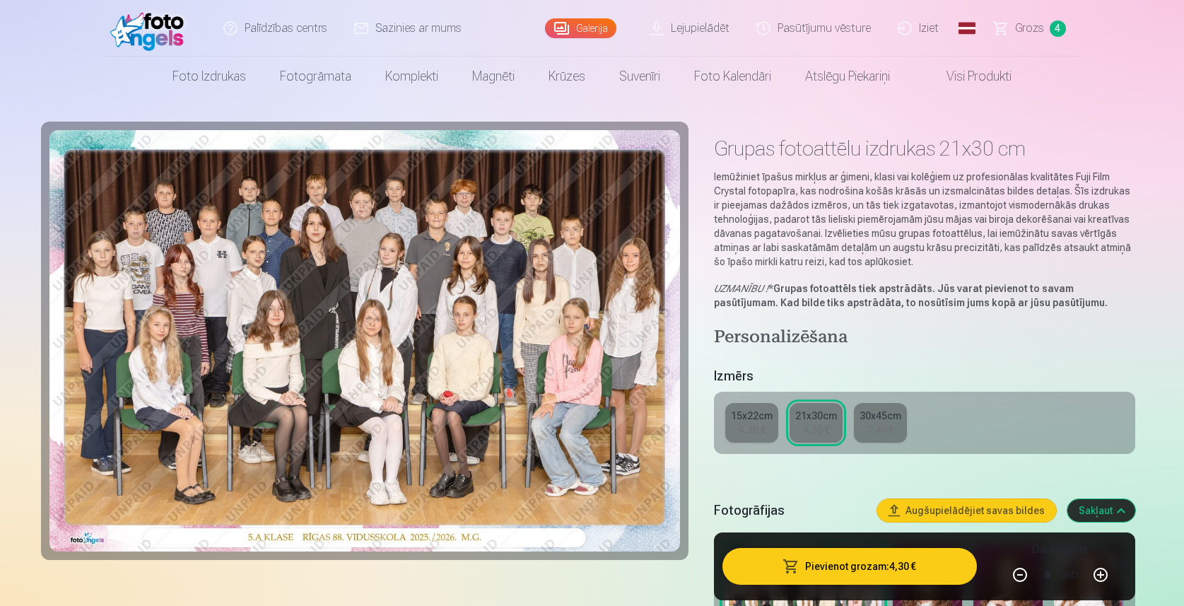
click at [738, 429] on link "15x22cm 4,30 €" at bounding box center [752, 423] width 53 height 40
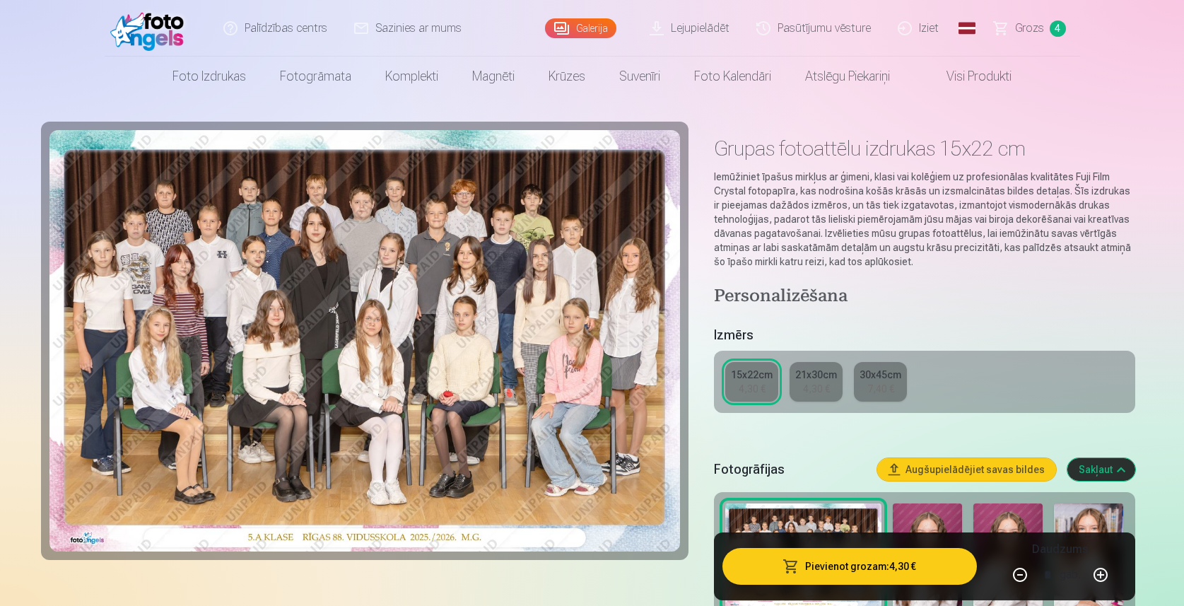
click at [819, 381] on div "21x30cm" at bounding box center [817, 375] width 42 height 14
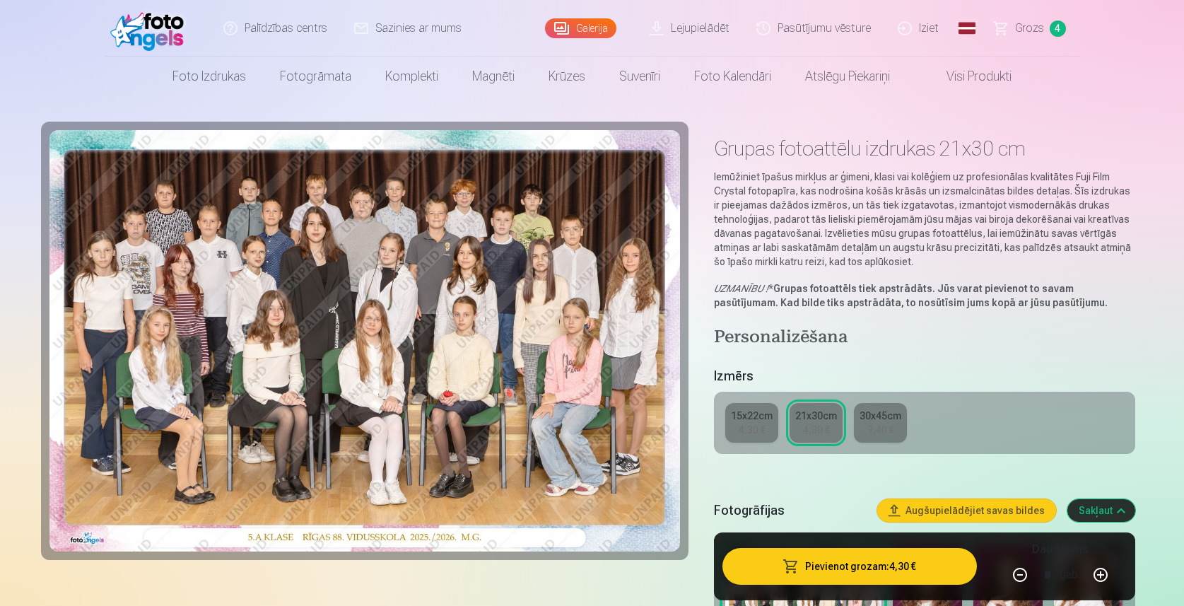
click at [758, 421] on div "15x22cm" at bounding box center [752, 416] width 42 height 14
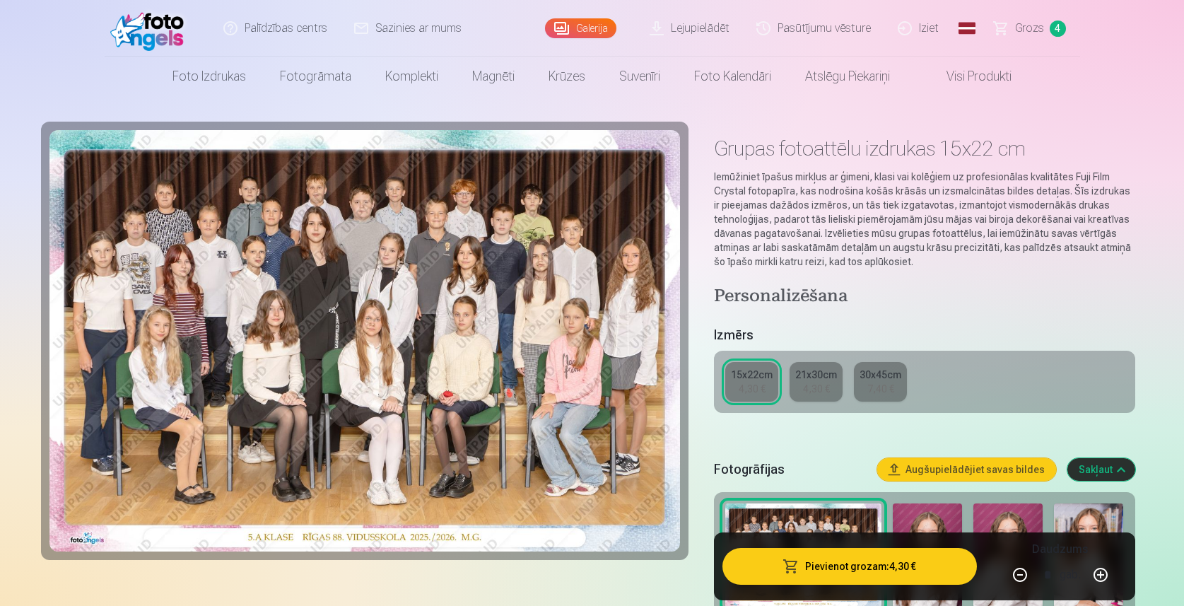
click at [842, 571] on button "Pievienot grozam : 4,30 €" at bounding box center [850, 566] width 254 height 37
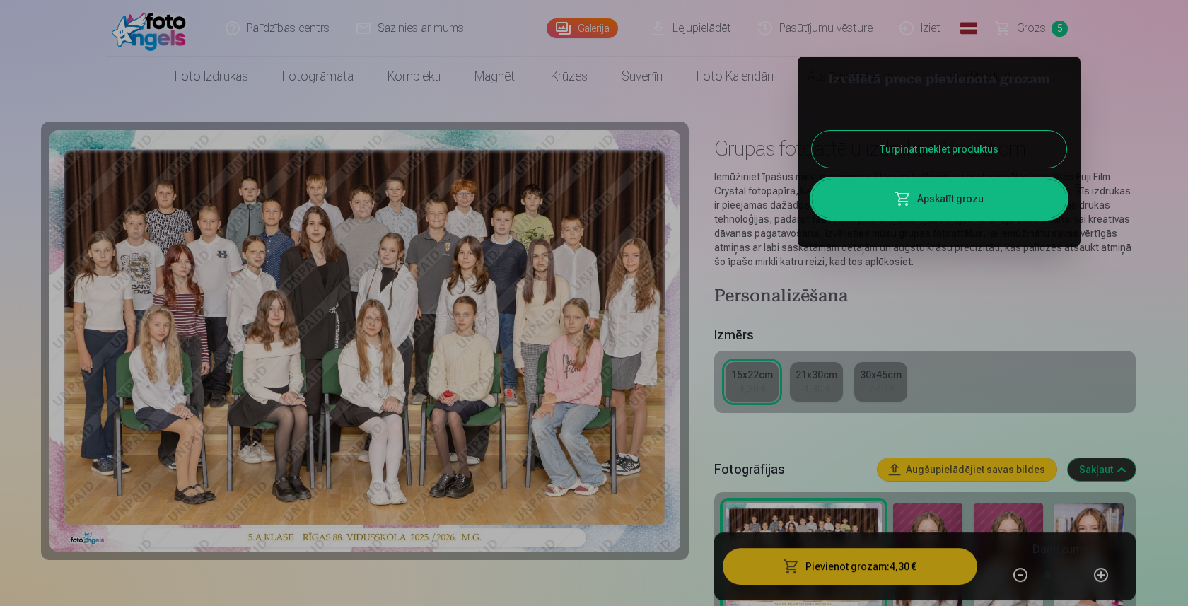
click at [943, 207] on link "Apskatīt grozu" at bounding box center [939, 199] width 255 height 40
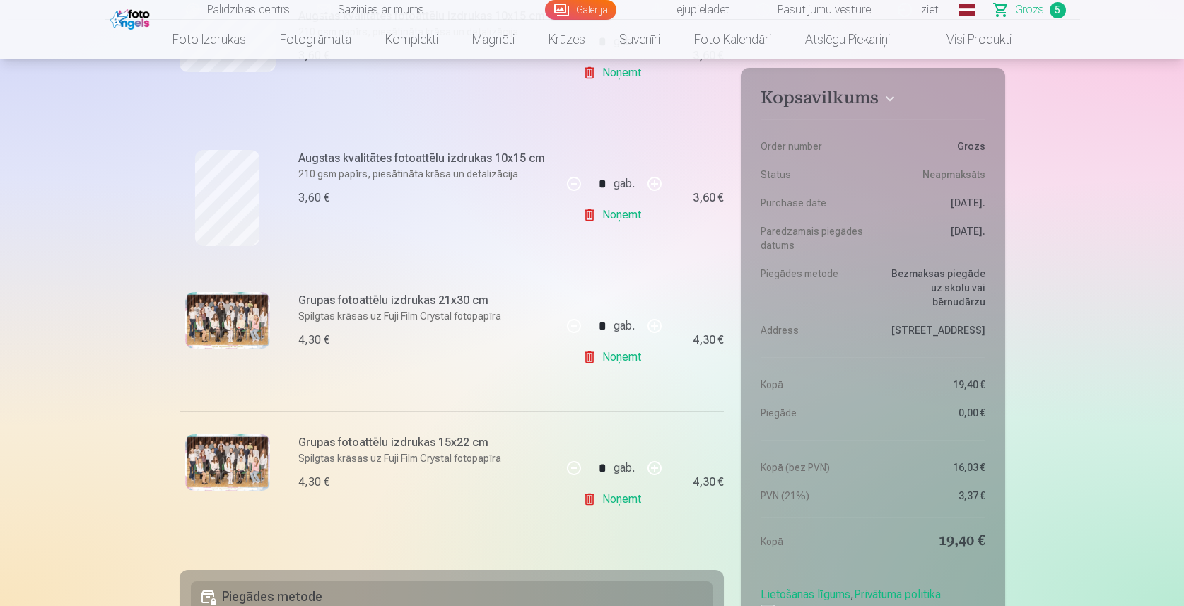
scroll to position [520, 0]
click at [591, 361] on link "Noņemt" at bounding box center [615, 356] width 64 height 28
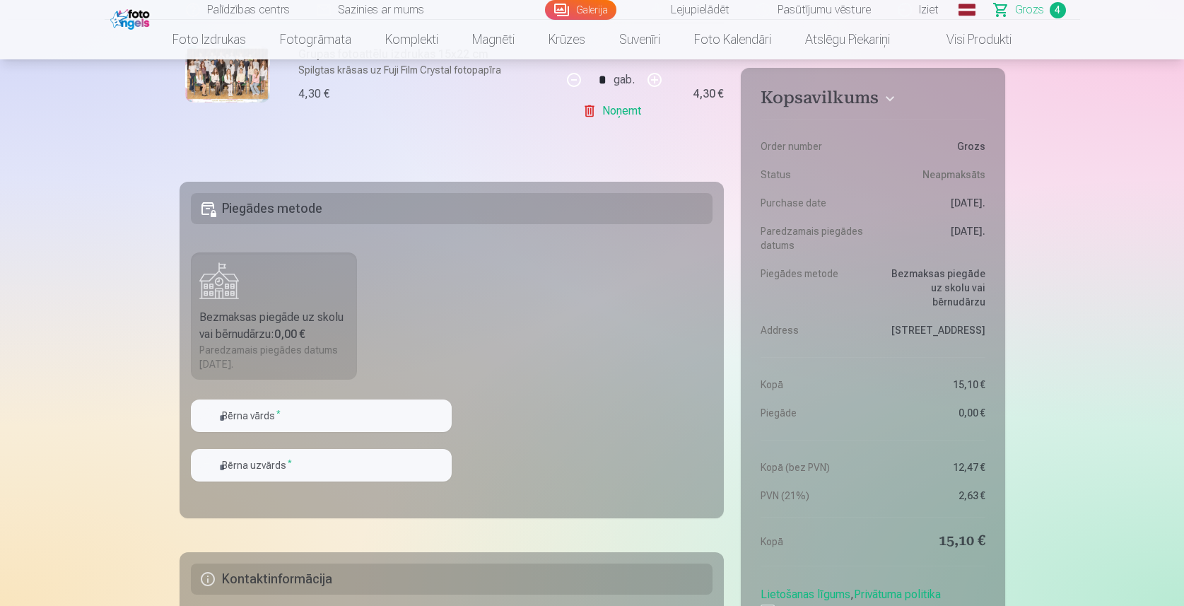
scroll to position [764, 0]
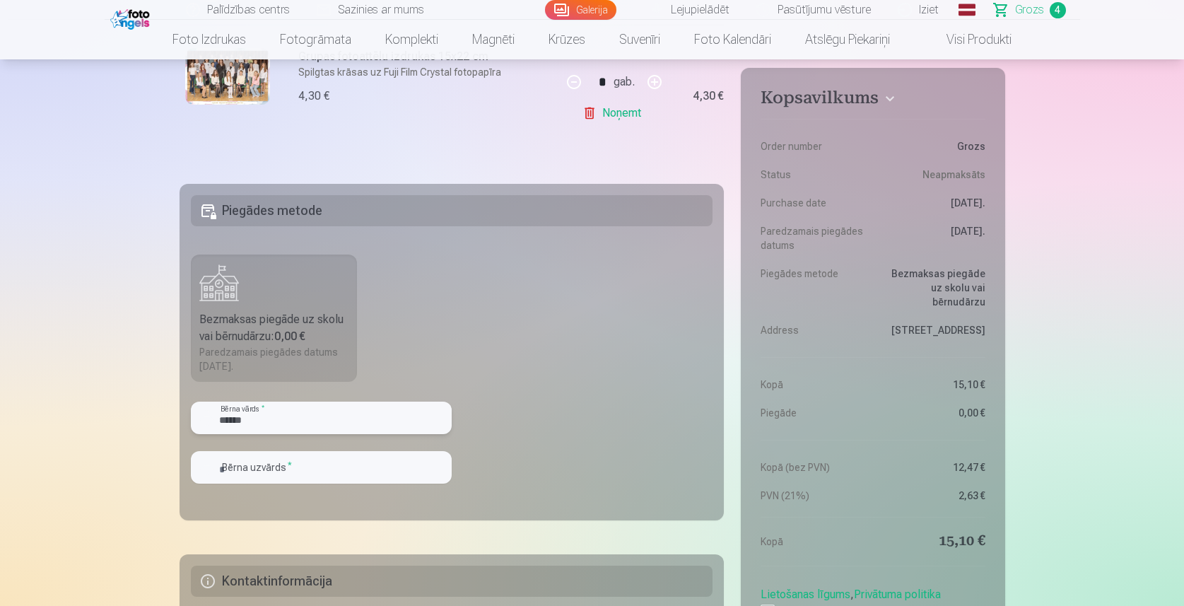
type input "******"
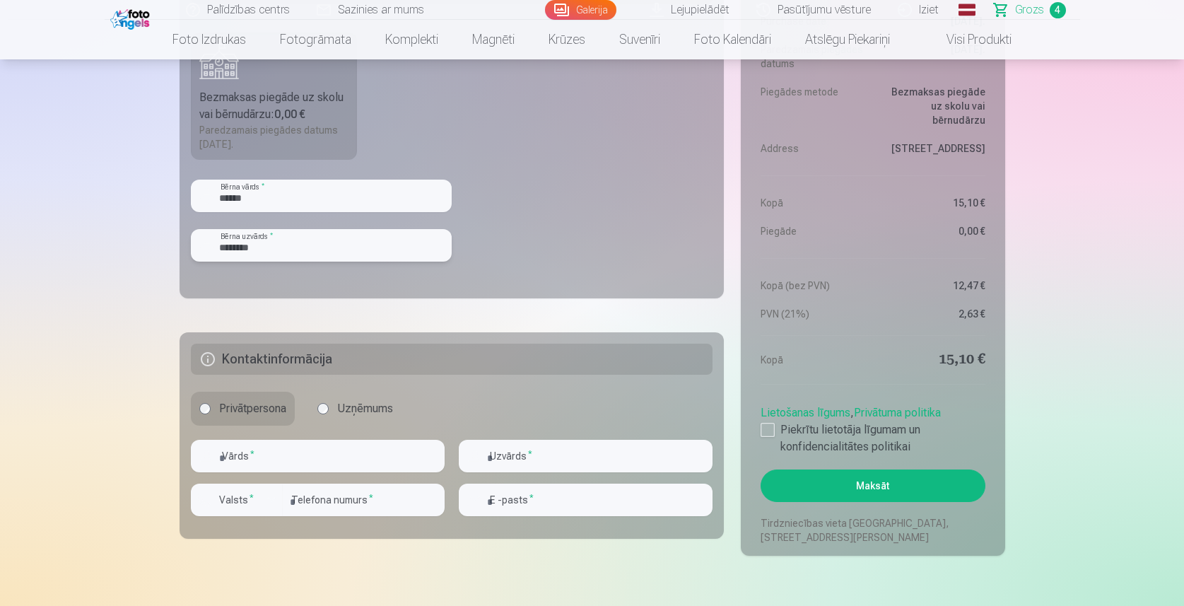
scroll to position [986, 0]
type input "********"
type input "*"
type input "**********"
type input "********"
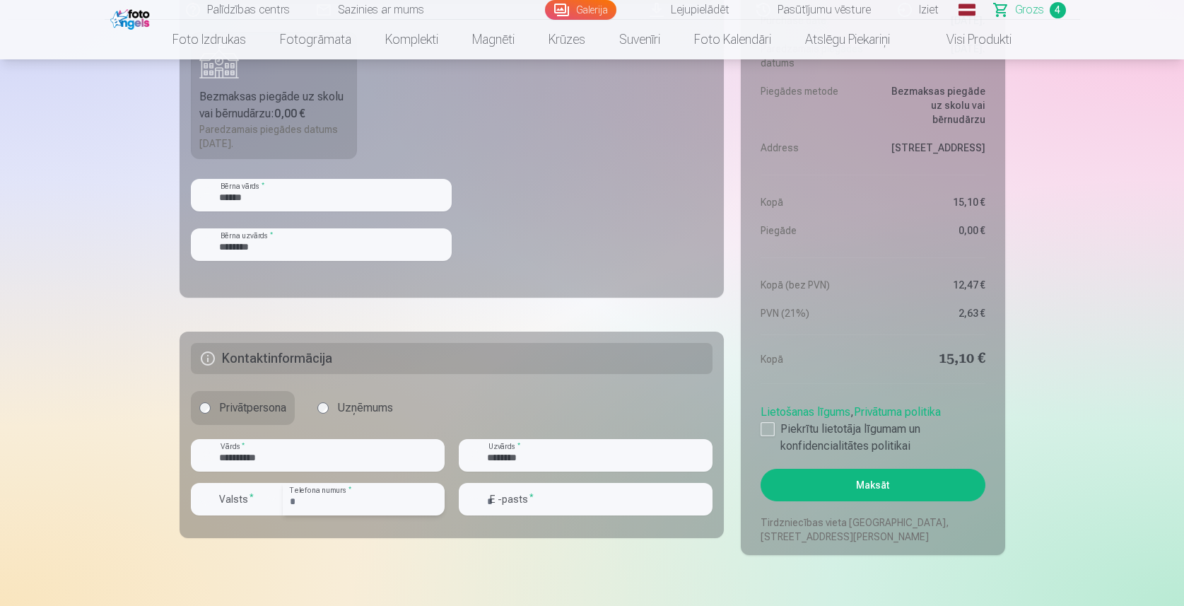
click at [351, 501] on input "number" at bounding box center [364, 499] width 162 height 33
type input "********"
click at [357, 456] on input "**********" at bounding box center [318, 455] width 254 height 33
click at [490, 457] on input "********" at bounding box center [586, 455] width 254 height 33
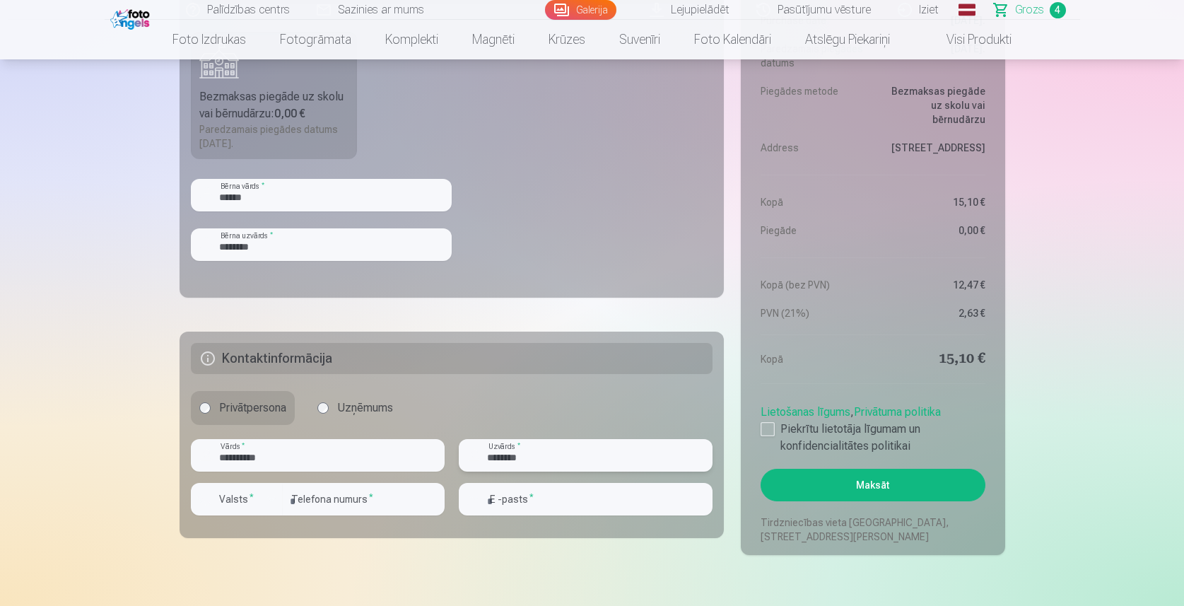
type input "********"
click at [273, 502] on div "button" at bounding box center [271, 499] width 17 height 17
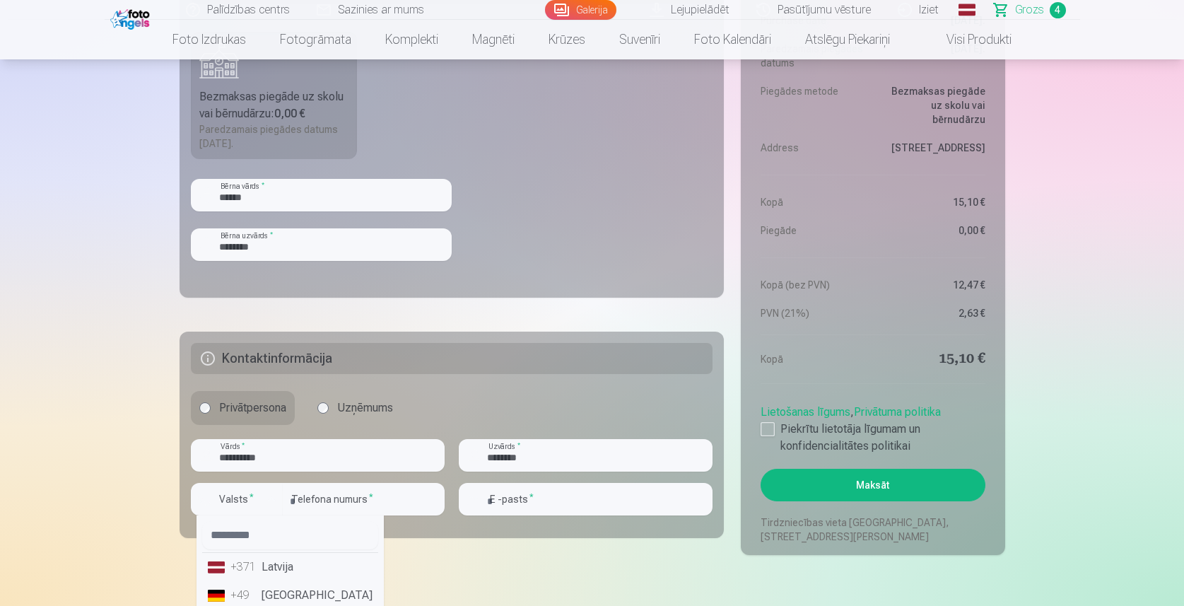
click at [282, 579] on li "+371 Latvija" at bounding box center [290, 567] width 176 height 28
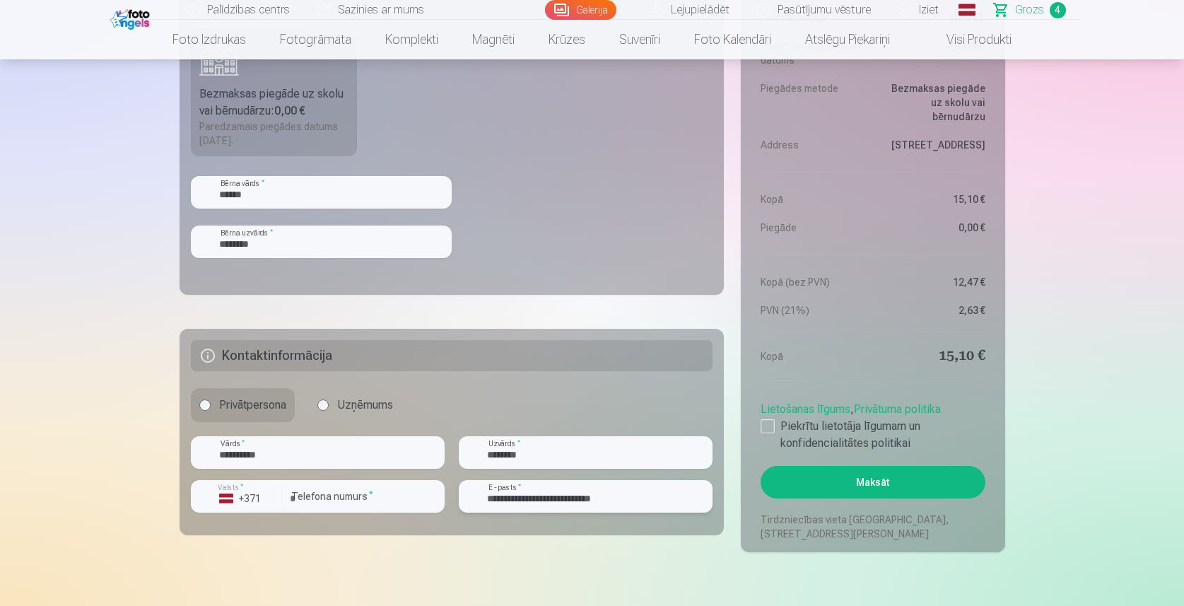
scroll to position [970, 0]
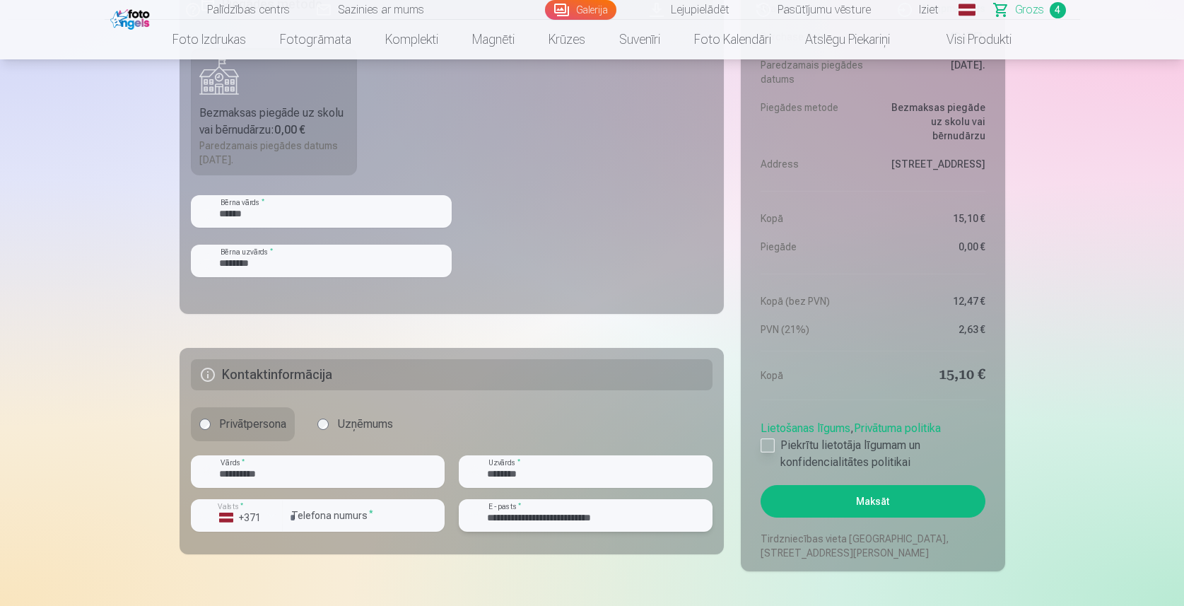
type input "**********"
click at [770, 447] on div at bounding box center [768, 445] width 14 height 14
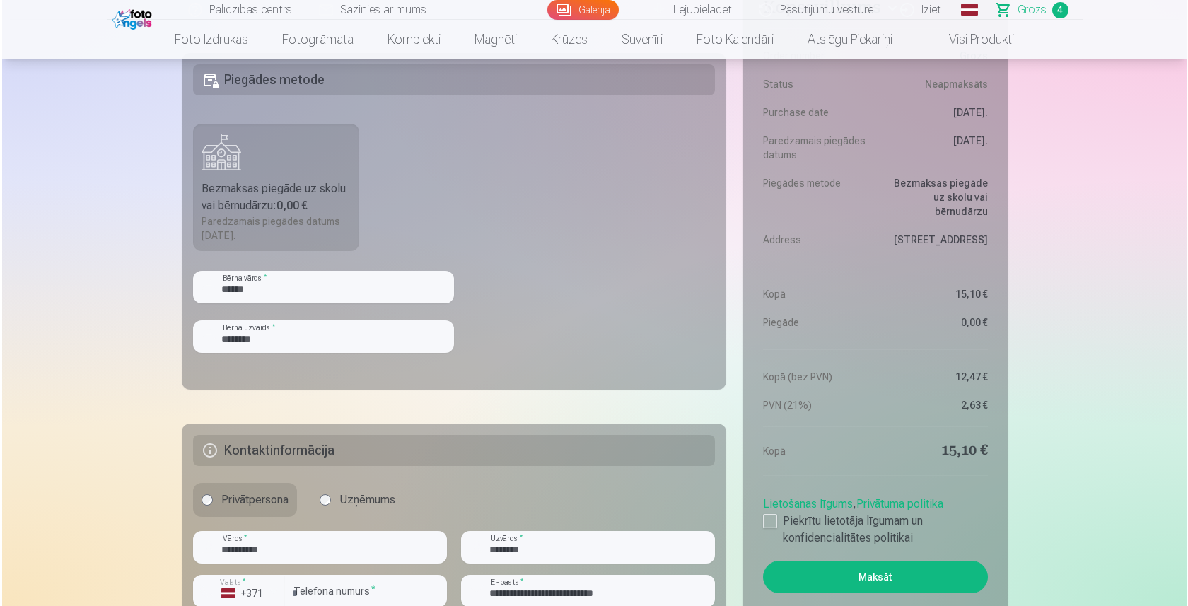
scroll to position [909, 0]
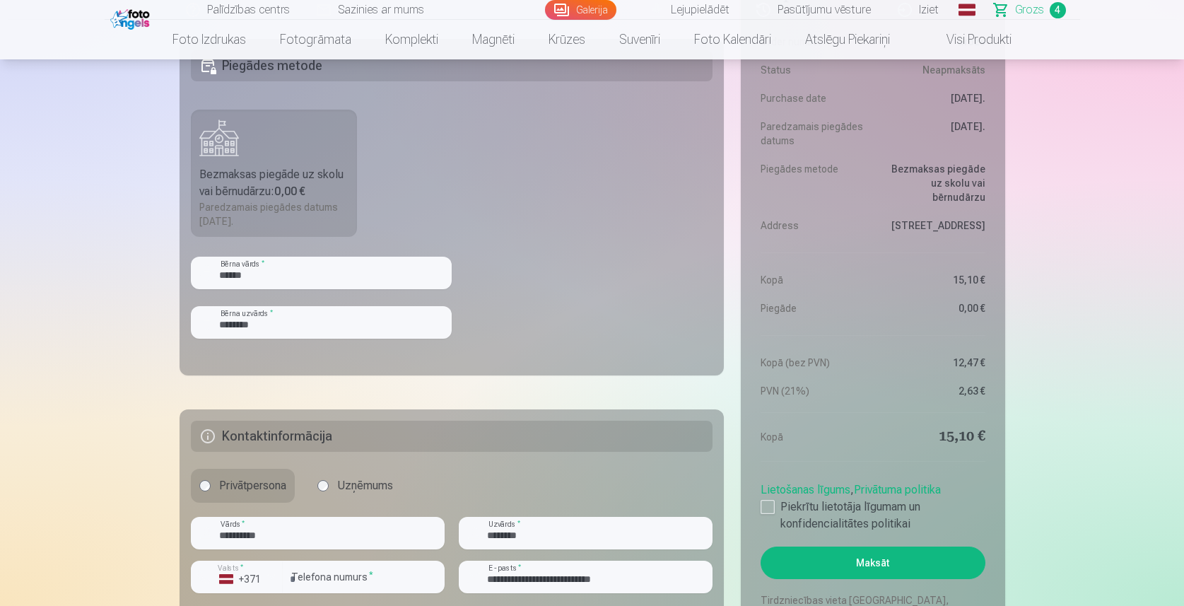
click at [863, 569] on button "Maksāt" at bounding box center [873, 563] width 224 height 33
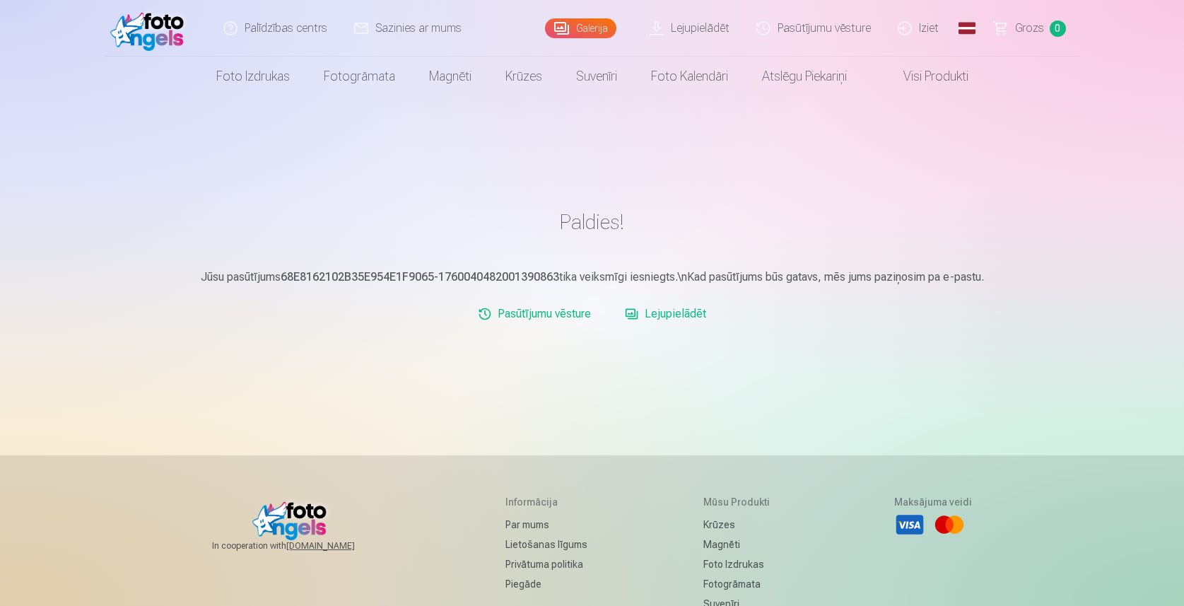
click at [697, 316] on link "Lejupielādēt" at bounding box center [665, 314] width 93 height 28
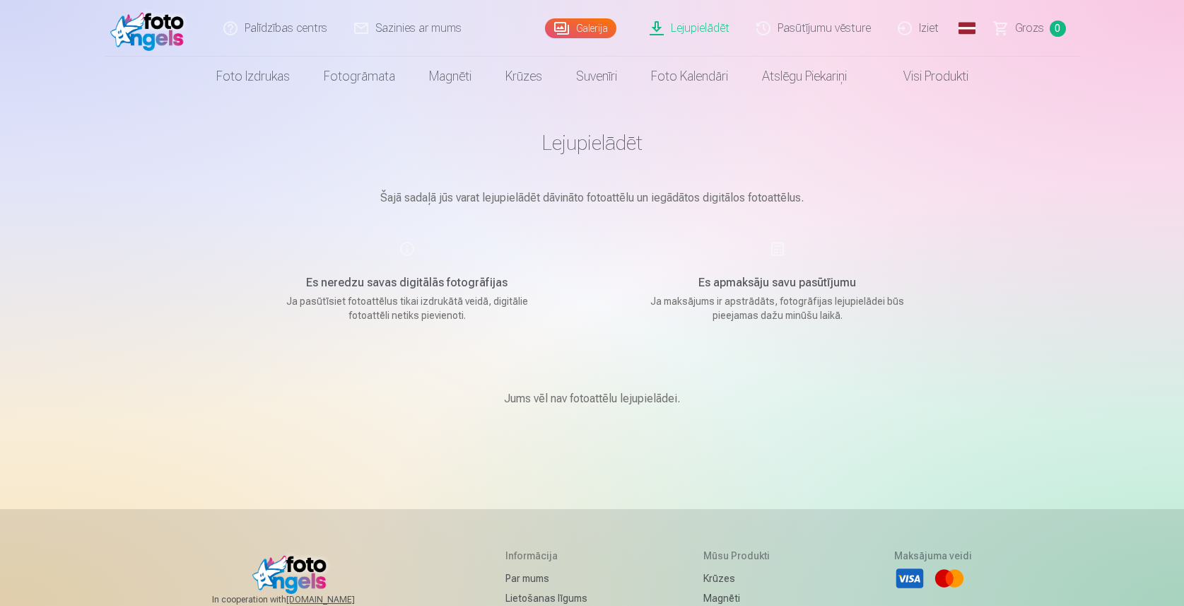
click at [775, 286] on h5 "Es apmaksāju savu pasūtījumu" at bounding box center [778, 282] width 269 height 17
click at [708, 28] on link "Lejupielādēt" at bounding box center [690, 28] width 107 height 57
click at [695, 28] on link "Lejupielādēt" at bounding box center [690, 28] width 107 height 57
click at [695, 29] on link "Lejupielādēt" at bounding box center [690, 28] width 107 height 57
click at [695, 30] on link "Lejupielādēt" at bounding box center [690, 28] width 107 height 57
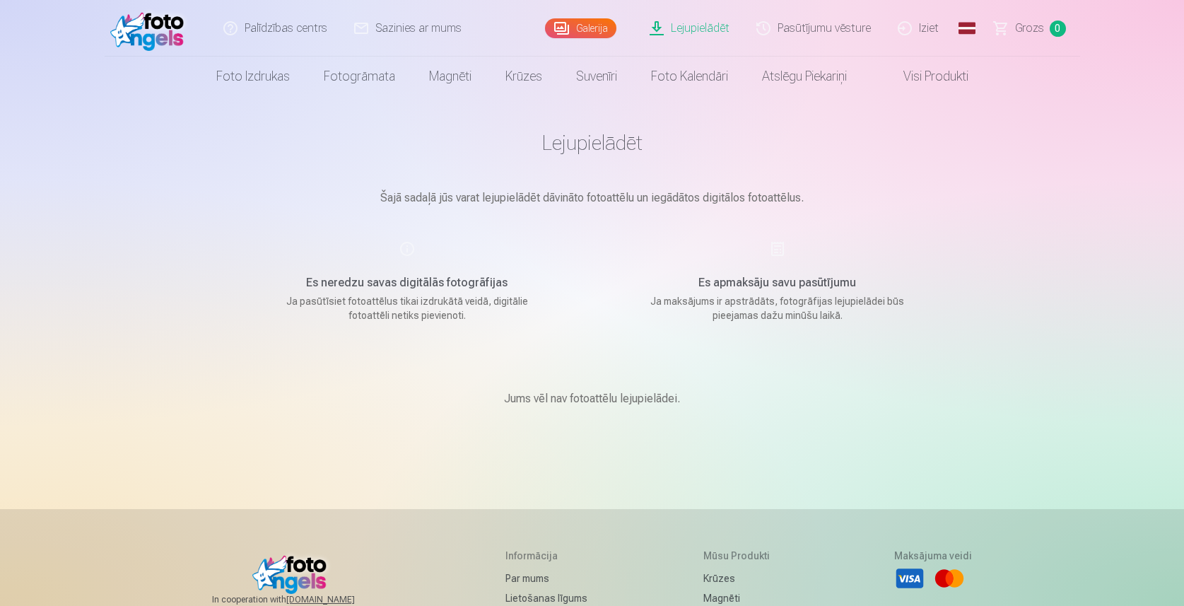
click at [708, 30] on link "Lejupielādēt" at bounding box center [690, 28] width 107 height 57
click at [931, 24] on link "Iziet" at bounding box center [919, 28] width 68 height 57
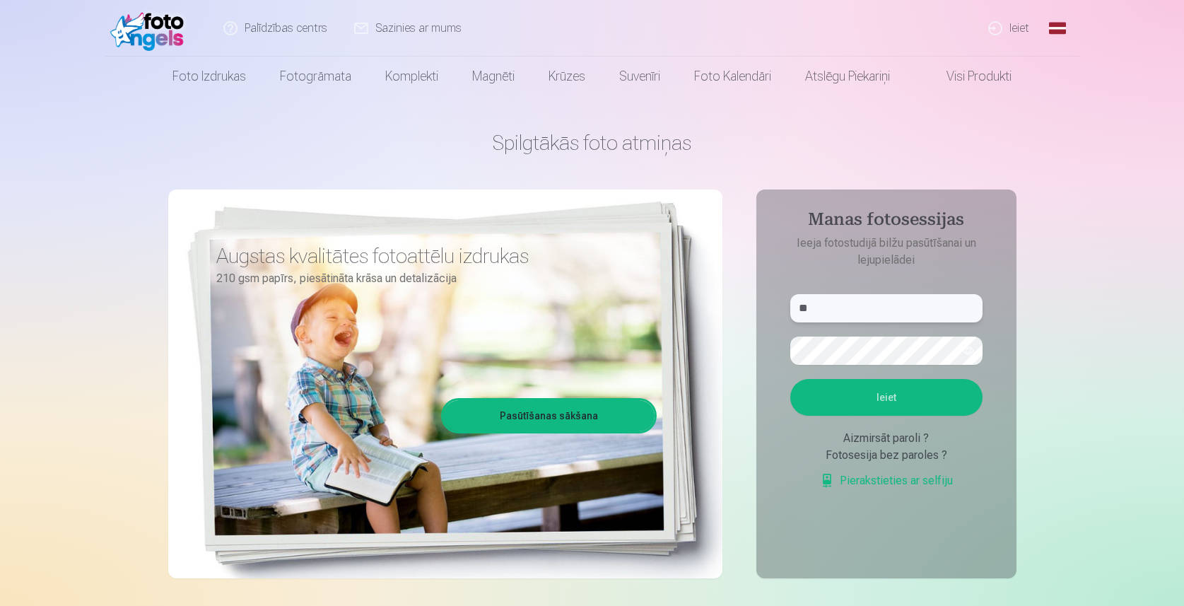
type input "*"
type input "**********"
click at [891, 414] on button "Ieiet" at bounding box center [887, 397] width 192 height 37
